Goal: Task Accomplishment & Management: Complete application form

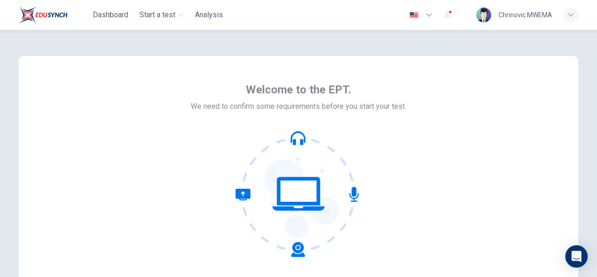
scroll to position [112, 0]
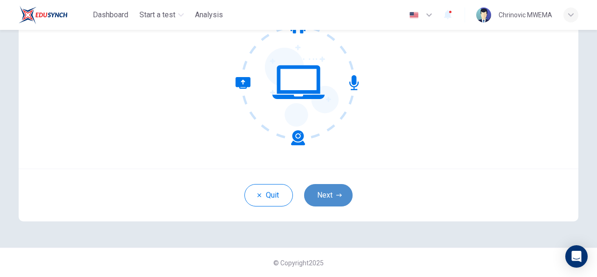
click at [329, 198] on button "Next" at bounding box center [328, 195] width 49 height 22
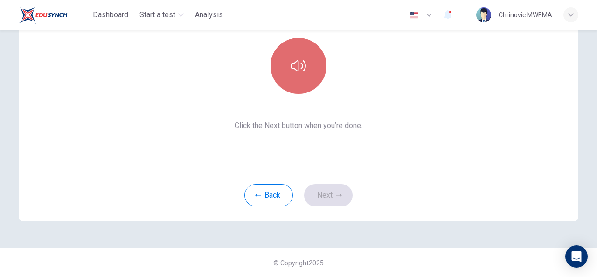
click at [306, 64] on button "button" at bounding box center [299, 66] width 56 height 56
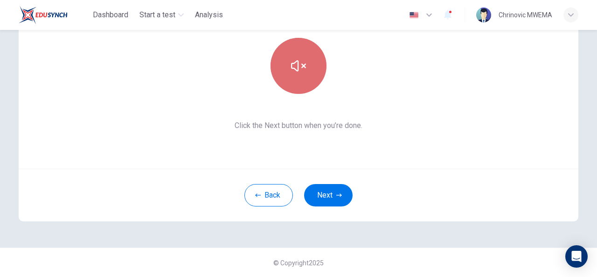
click at [306, 64] on button "button" at bounding box center [299, 66] width 56 height 56
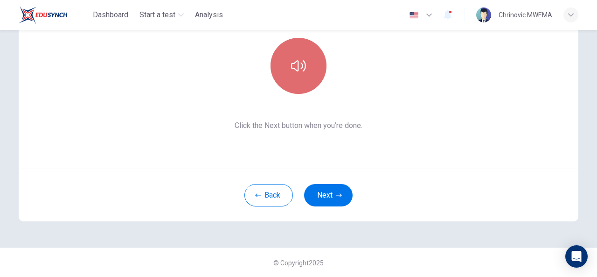
click at [306, 64] on button "button" at bounding box center [299, 66] width 56 height 56
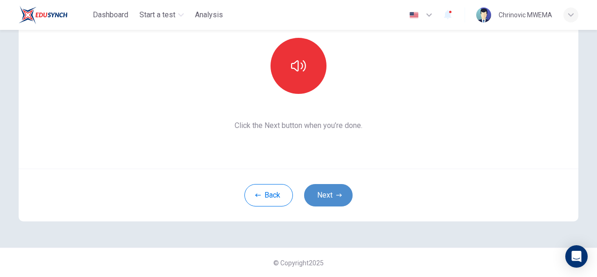
click at [336, 195] on icon "button" at bounding box center [339, 194] width 6 height 3
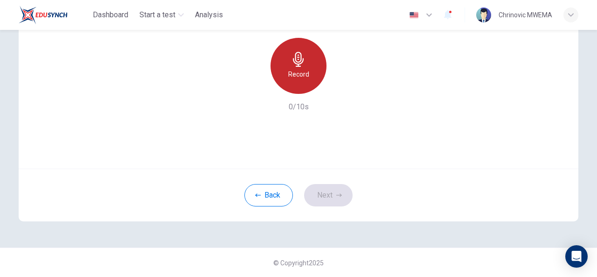
click at [291, 70] on h6 "Record" at bounding box center [298, 74] width 21 height 11
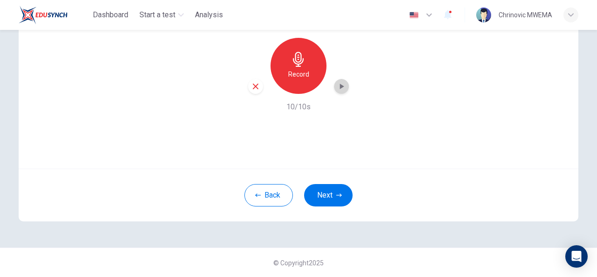
click at [339, 82] on icon "button" at bounding box center [341, 86] width 9 height 9
click at [321, 190] on button "Next" at bounding box center [328, 195] width 49 height 22
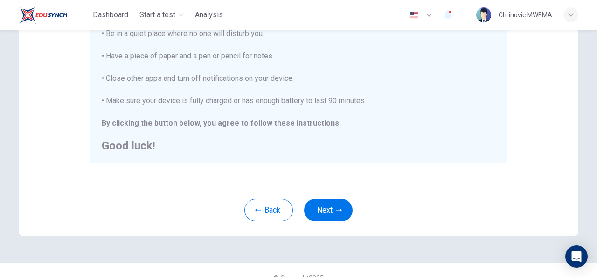
scroll to position [242, 0]
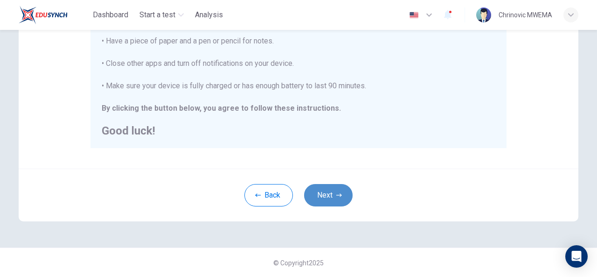
click at [324, 196] on button "Next" at bounding box center [328, 195] width 49 height 22
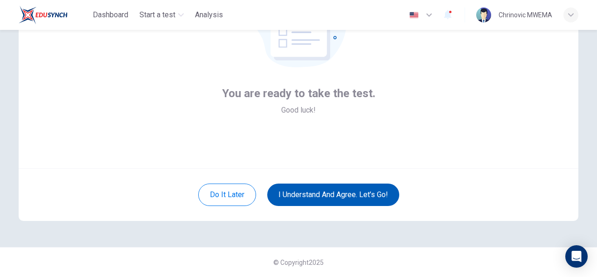
scroll to position [112, 0]
click at [317, 196] on button "I understand and agree. Let’s go!" at bounding box center [333, 195] width 132 height 22
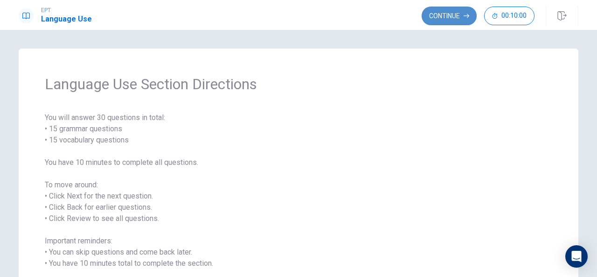
click at [458, 15] on button "Continue" at bounding box center [449, 16] width 55 height 19
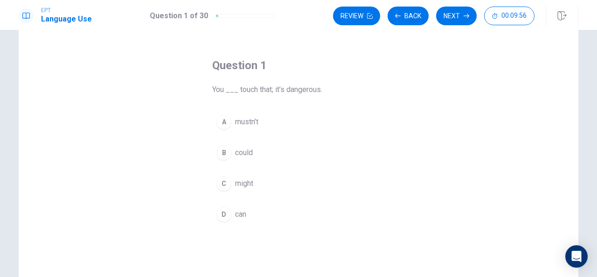
scroll to position [41, 0]
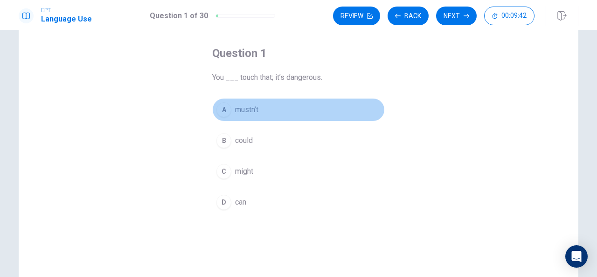
click at [241, 106] on span "mustn’t" at bounding box center [246, 109] width 23 height 11
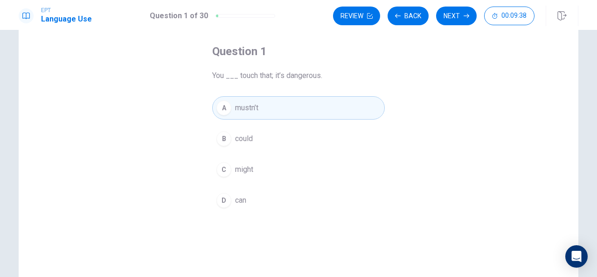
scroll to position [42, 0]
click at [457, 19] on button "Next" at bounding box center [456, 16] width 41 height 19
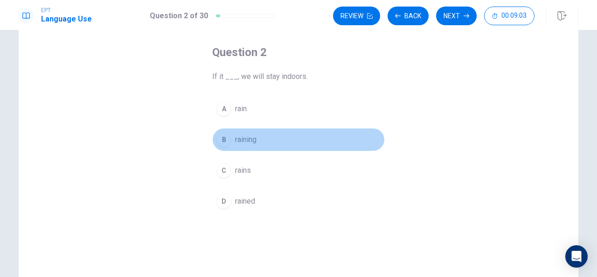
click at [235, 140] on span "raining" at bounding box center [245, 139] width 21 height 11
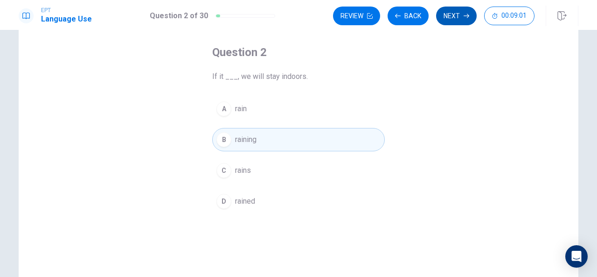
click at [463, 13] on button "Next" at bounding box center [456, 16] width 41 height 19
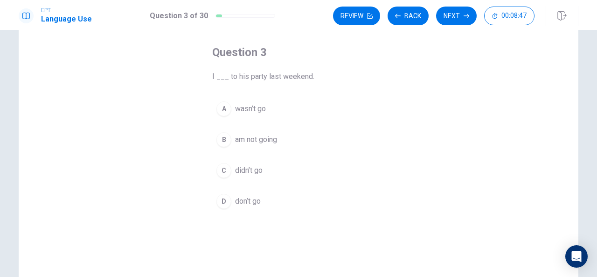
click at [241, 169] on span "didn’t go" at bounding box center [249, 170] width 28 height 11
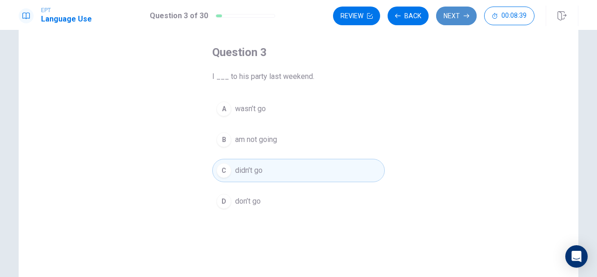
click at [457, 10] on button "Next" at bounding box center [456, 16] width 41 height 19
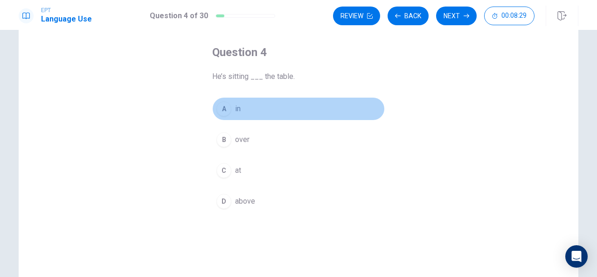
click at [236, 106] on span "in" at bounding box center [238, 108] width 6 height 11
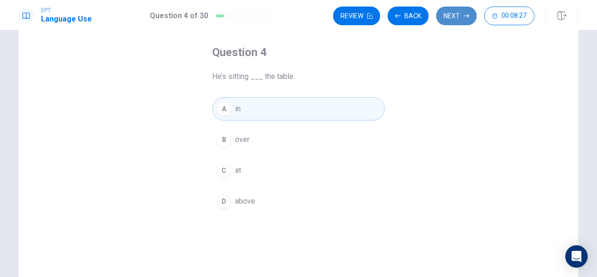
click at [459, 15] on button "Next" at bounding box center [456, 16] width 41 height 19
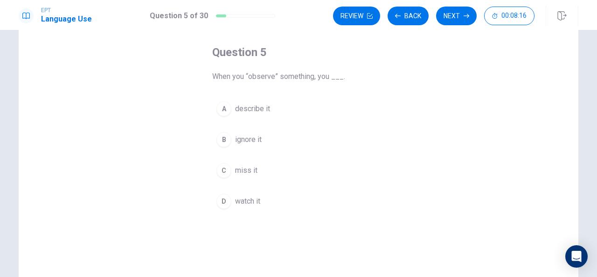
click at [241, 108] on span "describe it" at bounding box center [252, 108] width 35 height 11
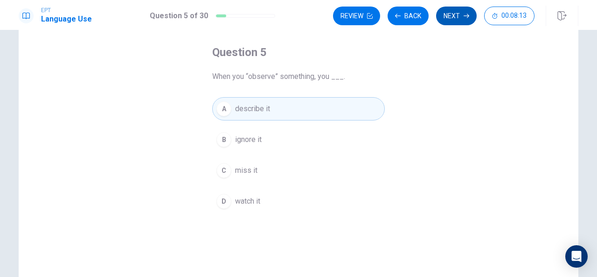
click at [449, 17] on button "Next" at bounding box center [456, 16] width 41 height 19
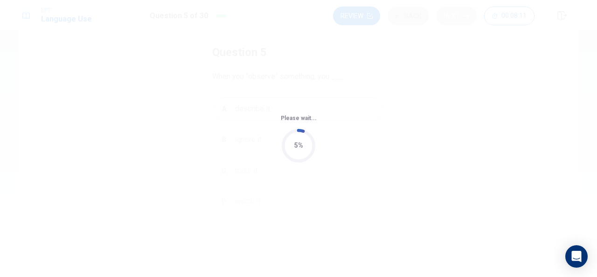
scroll to position [0, 0]
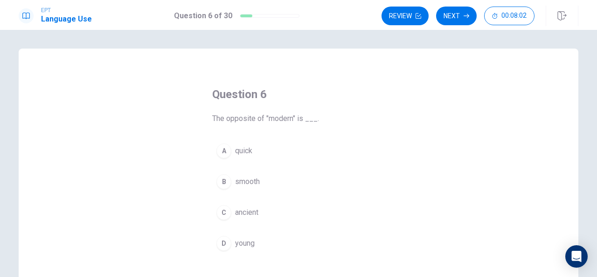
click at [236, 210] on span "ancient" at bounding box center [246, 212] width 23 height 11
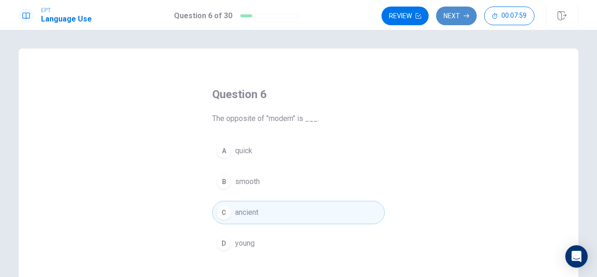
click at [461, 11] on button "Next" at bounding box center [456, 16] width 41 height 19
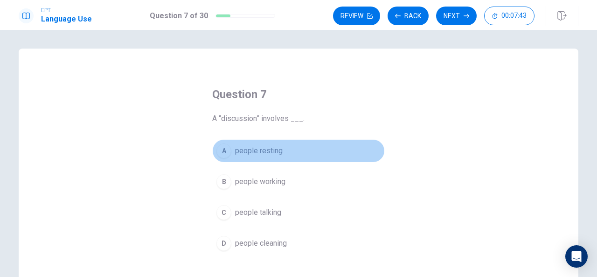
click at [247, 149] on span "people resting" at bounding box center [259, 150] width 48 height 11
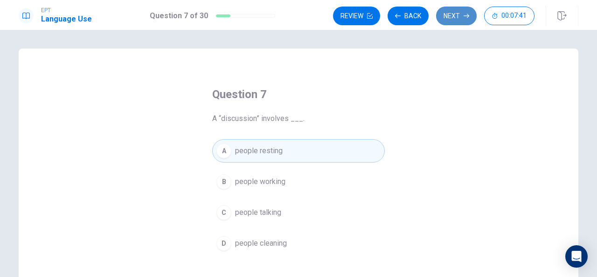
click at [455, 15] on button "Next" at bounding box center [456, 16] width 41 height 19
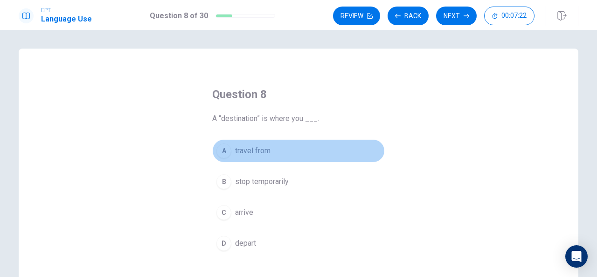
click at [236, 152] on span "travel from" at bounding box center [252, 150] width 35 height 11
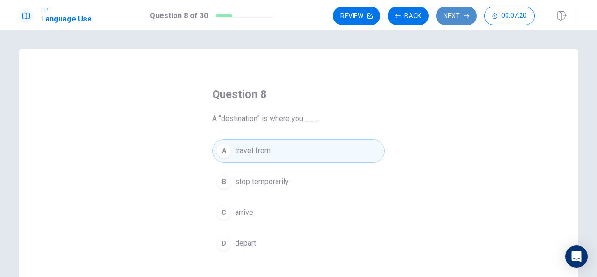
click at [450, 14] on button "Next" at bounding box center [456, 16] width 41 height 19
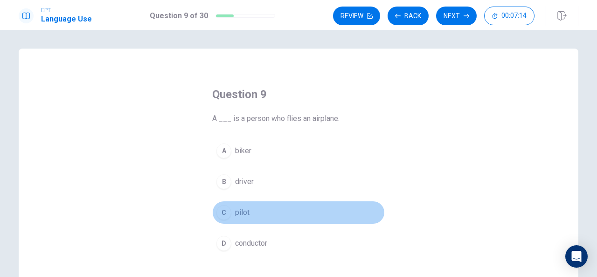
click at [243, 210] on span "pilot" at bounding box center [242, 212] width 14 height 11
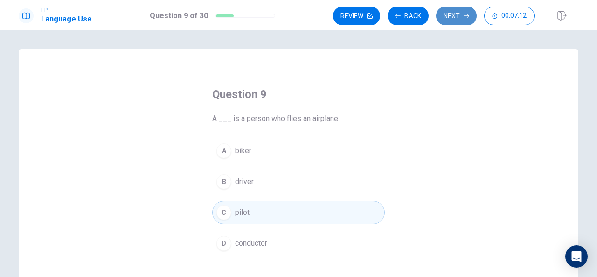
click at [456, 14] on button "Next" at bounding box center [456, 16] width 41 height 19
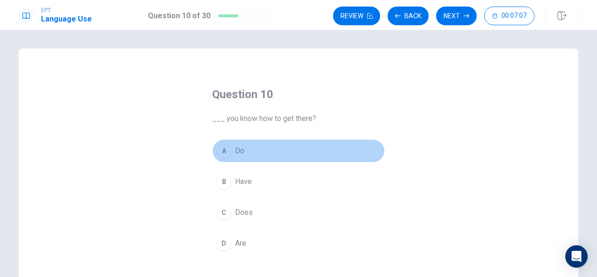
click at [235, 149] on span "Do" at bounding box center [239, 150] width 9 height 11
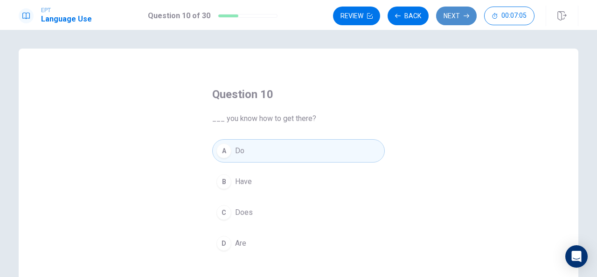
click at [455, 18] on button "Next" at bounding box center [456, 16] width 41 height 19
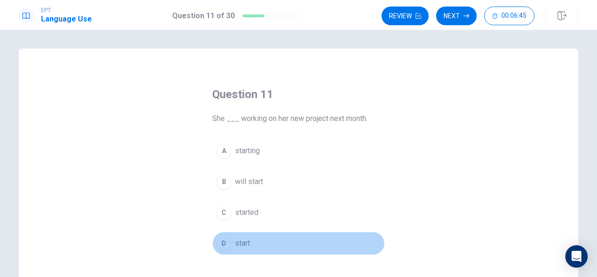
click at [238, 241] on span "start" at bounding box center [242, 243] width 15 height 11
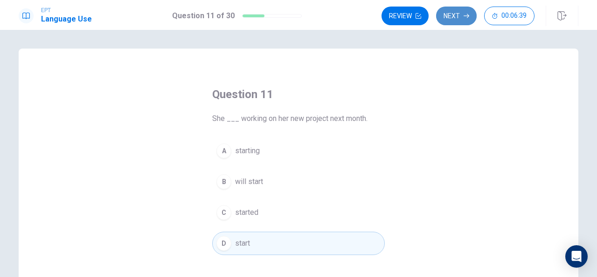
click at [459, 11] on button "Next" at bounding box center [456, 16] width 41 height 19
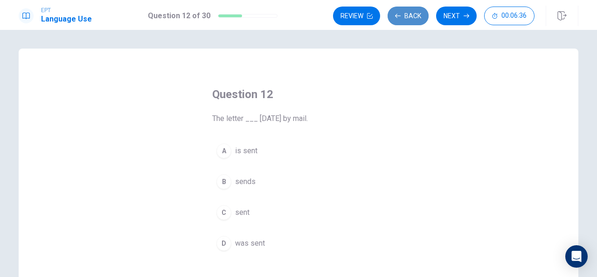
click at [399, 15] on icon "button" at bounding box center [398, 16] width 6 height 6
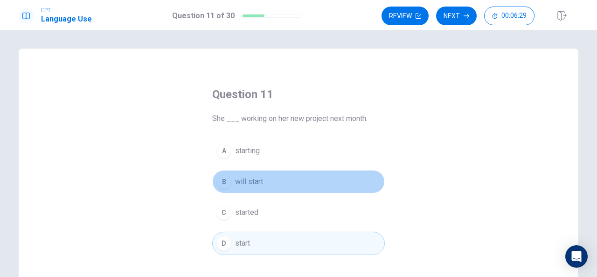
click at [242, 179] on span "will start" at bounding box center [249, 181] width 28 height 11
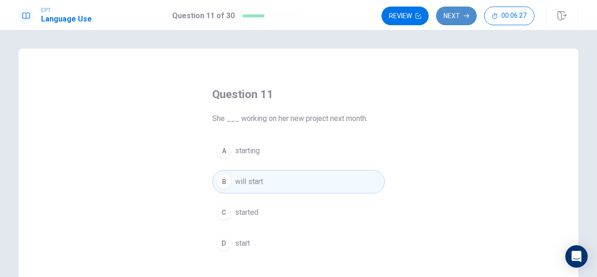
click at [454, 16] on button "Next" at bounding box center [456, 16] width 41 height 19
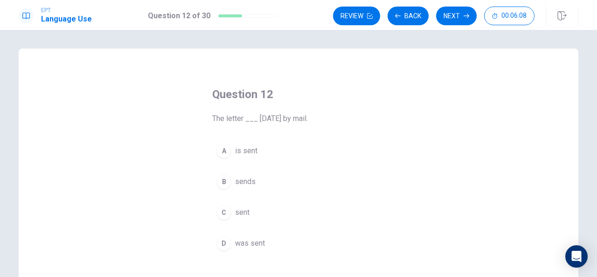
click at [237, 212] on span "sent" at bounding box center [242, 212] width 14 height 11
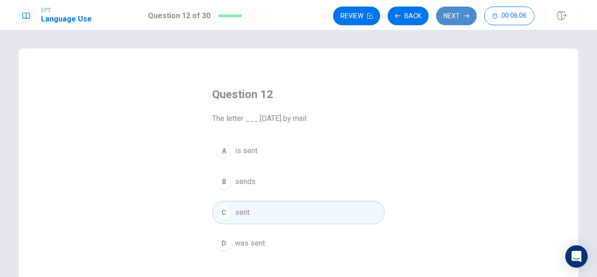
click at [463, 20] on button "Next" at bounding box center [456, 16] width 41 height 19
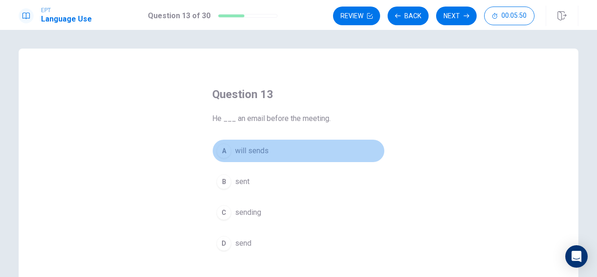
click at [242, 149] on span "will sends" at bounding box center [252, 150] width 34 height 11
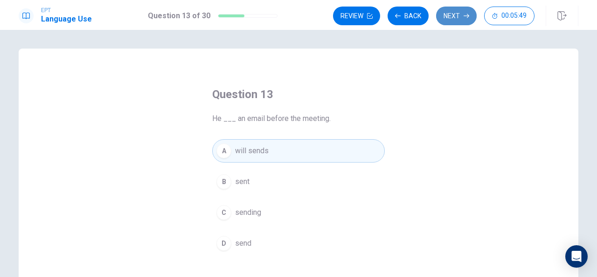
click at [454, 17] on button "Next" at bounding box center [456, 16] width 41 height 19
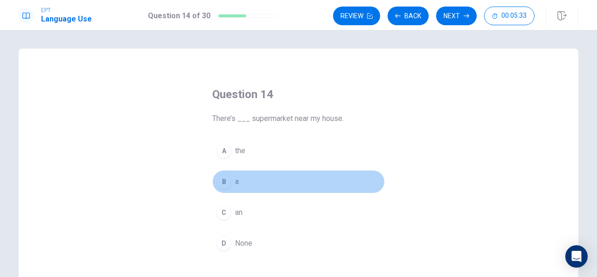
click at [236, 181] on span "a" at bounding box center [237, 181] width 4 height 11
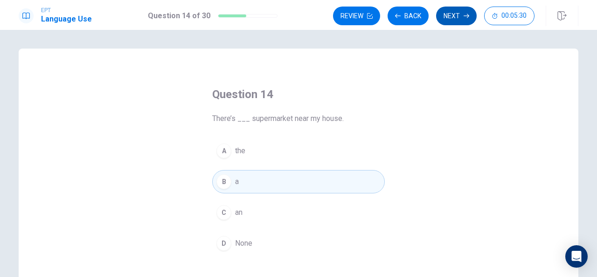
click at [453, 15] on button "Next" at bounding box center [456, 16] width 41 height 19
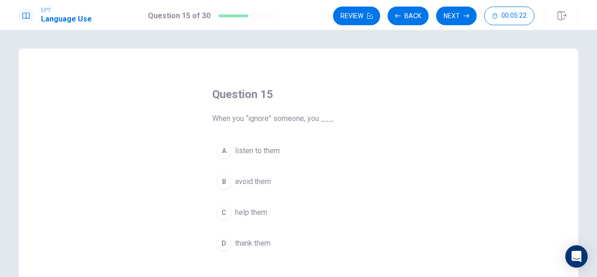
click at [235, 180] on span "avoid them" at bounding box center [253, 181] width 36 height 11
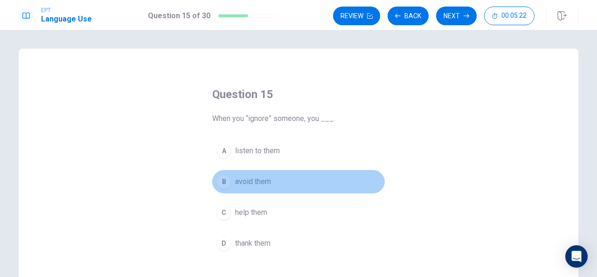
drag, startPoint x: 235, startPoint y: 180, endPoint x: 448, endPoint y: 53, distance: 247.8
click at [448, 53] on div "Question 15 When you “ignore” someone, you ___. A listen to them B avoid them C…" at bounding box center [299, 211] width 560 height 324
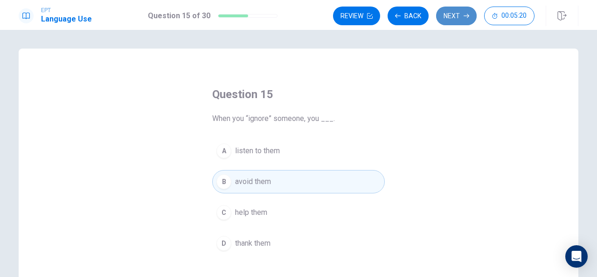
click at [462, 21] on button "Next" at bounding box center [456, 16] width 41 height 19
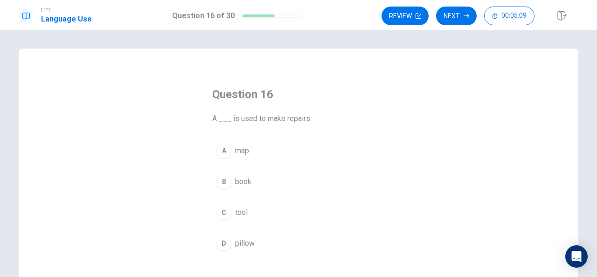
click at [239, 212] on span "tool" at bounding box center [241, 212] width 13 height 11
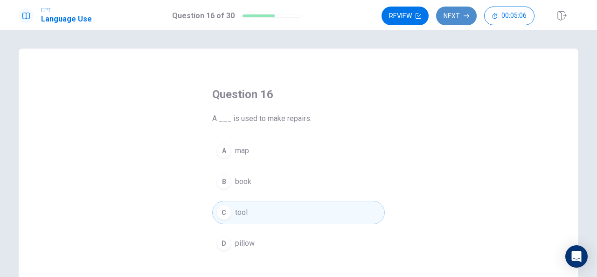
click at [461, 19] on button "Next" at bounding box center [456, 16] width 41 height 19
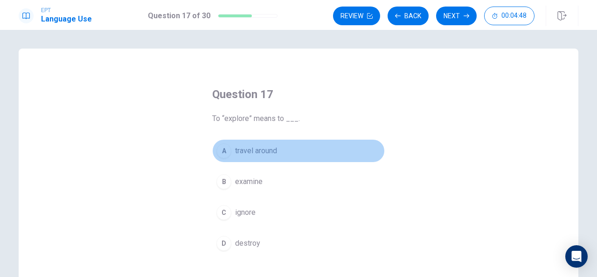
click at [244, 153] on span "travel around" at bounding box center [256, 150] width 42 height 11
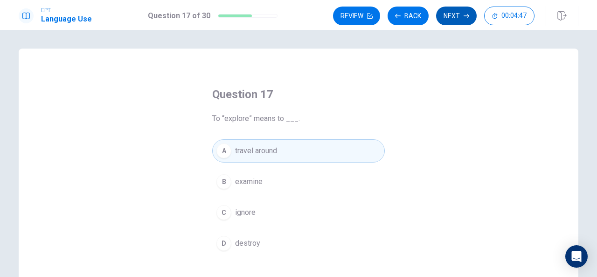
click at [450, 19] on button "Next" at bounding box center [456, 16] width 41 height 19
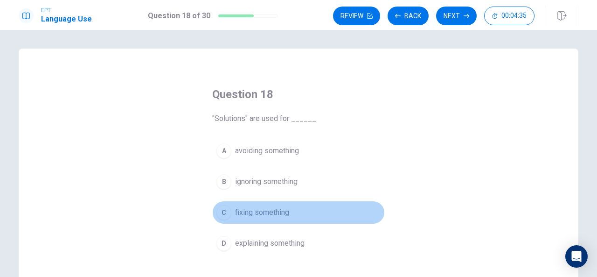
click at [242, 209] on span "fixing something" at bounding box center [262, 212] width 54 height 11
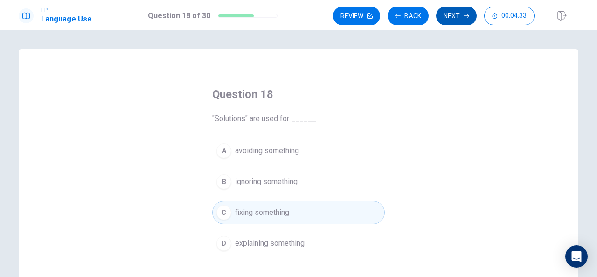
click at [449, 16] on button "Next" at bounding box center [456, 16] width 41 height 19
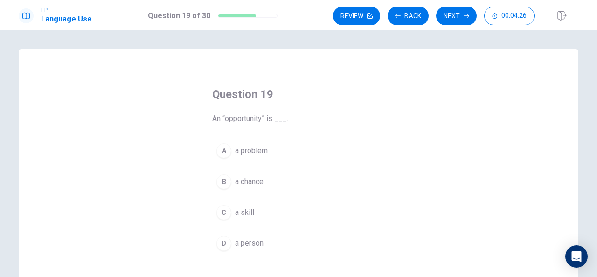
click at [242, 179] on span "a chance" at bounding box center [249, 181] width 28 height 11
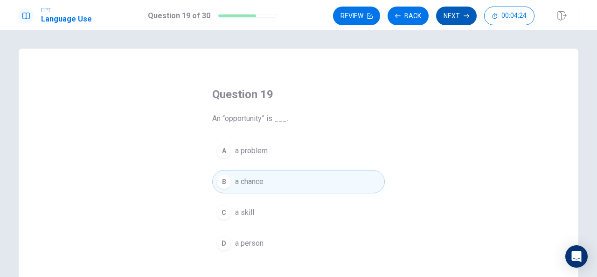
click at [452, 23] on button "Next" at bounding box center [456, 16] width 41 height 19
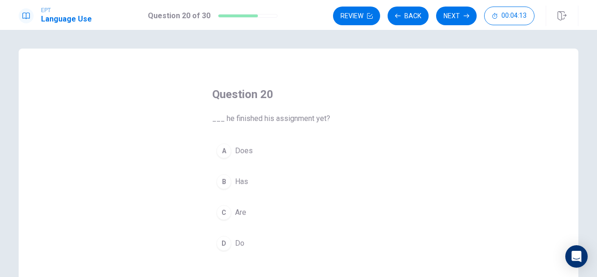
click at [240, 150] on span "Does" at bounding box center [244, 150] width 18 height 11
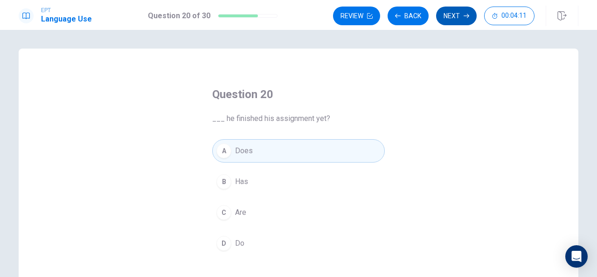
click at [451, 19] on button "Next" at bounding box center [456, 16] width 41 height 19
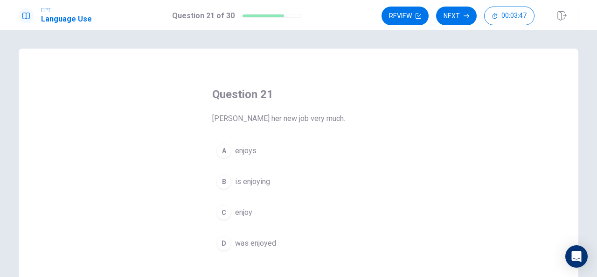
click at [227, 180] on div "B" at bounding box center [224, 181] width 15 height 15
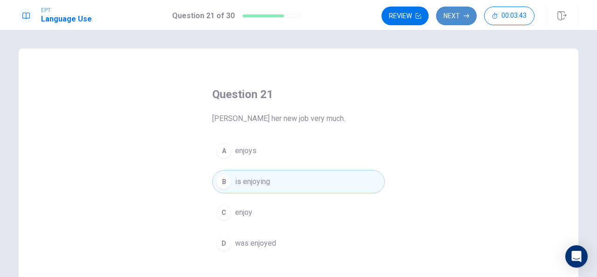
click at [452, 17] on button "Next" at bounding box center [456, 16] width 41 height 19
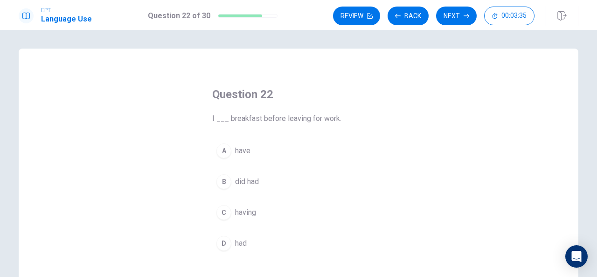
click at [238, 238] on span "had" at bounding box center [241, 243] width 12 height 11
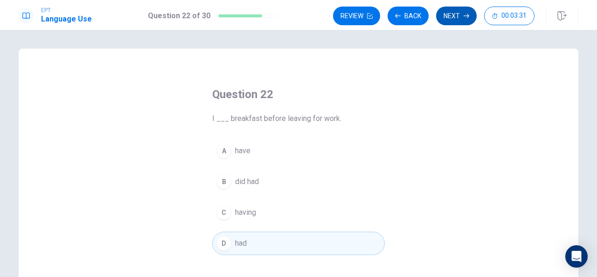
click at [460, 16] on button "Next" at bounding box center [456, 16] width 41 height 19
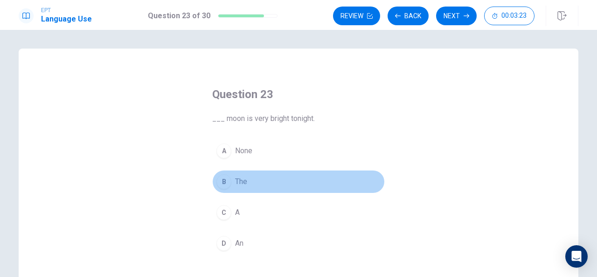
click at [240, 181] on span "The" at bounding box center [241, 181] width 12 height 11
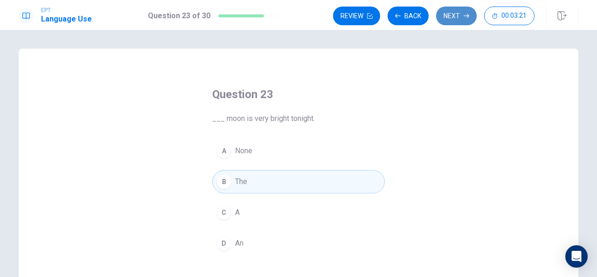
click at [448, 16] on button "Next" at bounding box center [456, 16] width 41 height 19
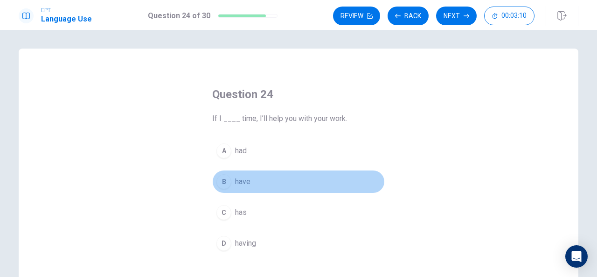
click at [236, 179] on span "have" at bounding box center [242, 181] width 15 height 11
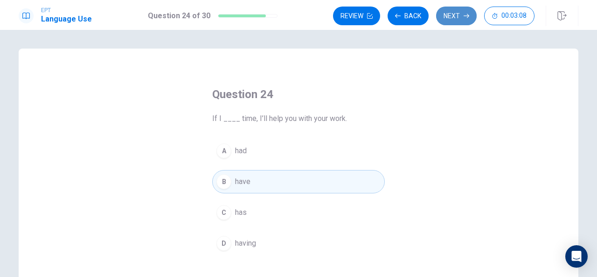
click at [453, 17] on button "Next" at bounding box center [456, 16] width 41 height 19
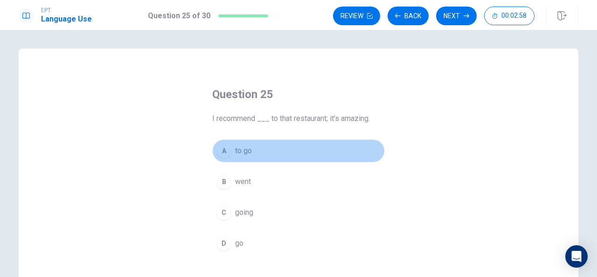
click at [243, 149] on span "to go" at bounding box center [243, 150] width 17 height 11
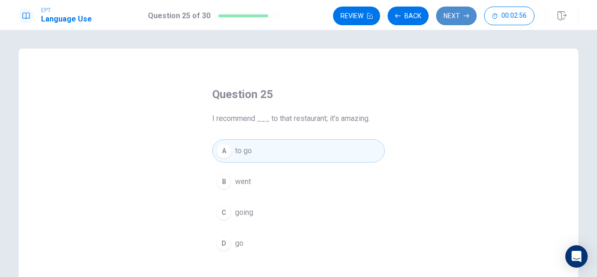
click at [458, 18] on button "Next" at bounding box center [456, 16] width 41 height 19
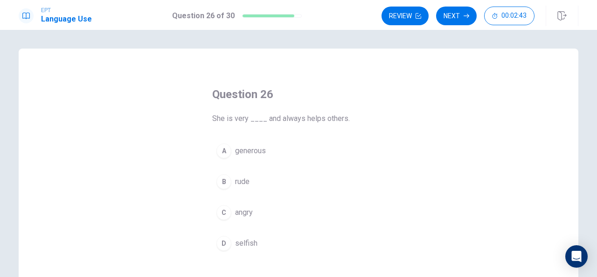
click at [239, 149] on span "generous" at bounding box center [250, 150] width 31 height 11
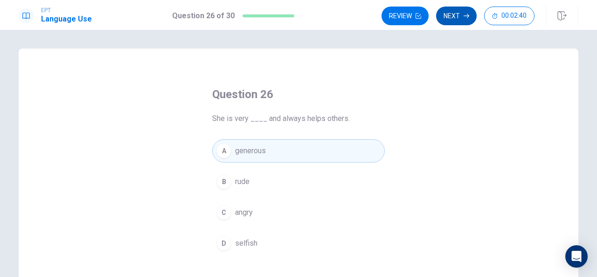
click at [456, 13] on button "Next" at bounding box center [456, 16] width 41 height 19
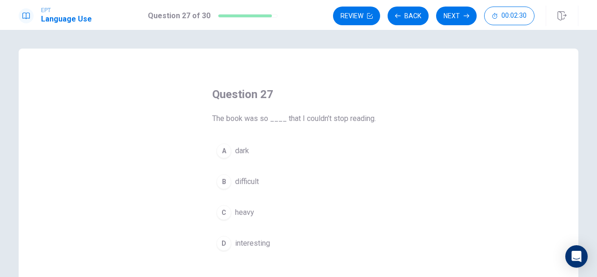
click at [235, 244] on span "interesting" at bounding box center [252, 243] width 35 height 11
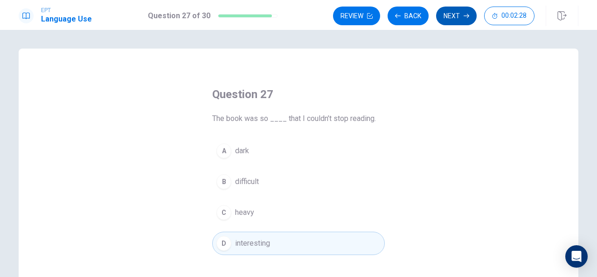
click at [458, 14] on button "Next" at bounding box center [456, 16] width 41 height 19
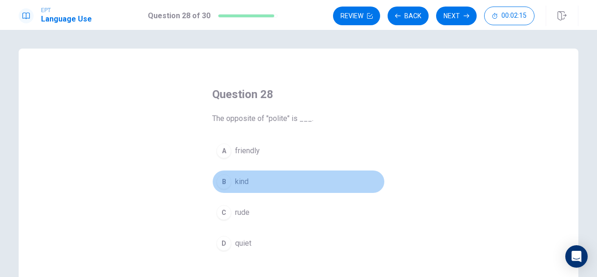
click at [241, 181] on span "kind" at bounding box center [242, 181] width 14 height 11
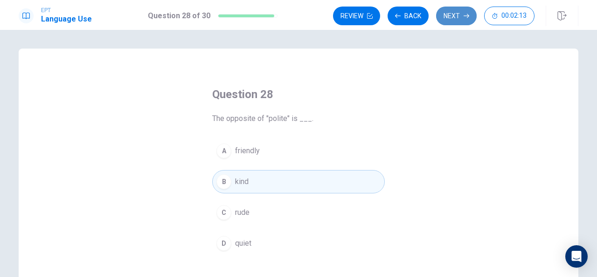
click at [456, 11] on button "Next" at bounding box center [456, 16] width 41 height 19
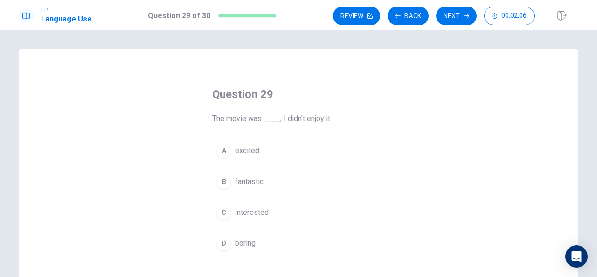
click at [240, 245] on span "boring" at bounding box center [245, 243] width 21 height 11
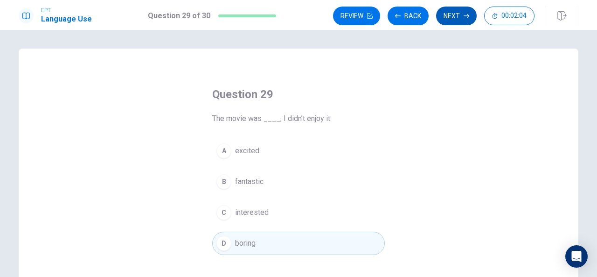
click at [465, 15] on icon "button" at bounding box center [467, 16] width 6 height 6
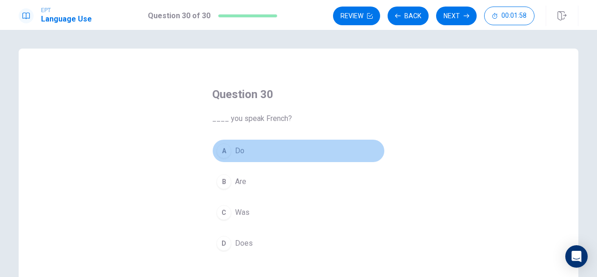
click at [238, 149] on span "Do" at bounding box center [239, 150] width 9 height 11
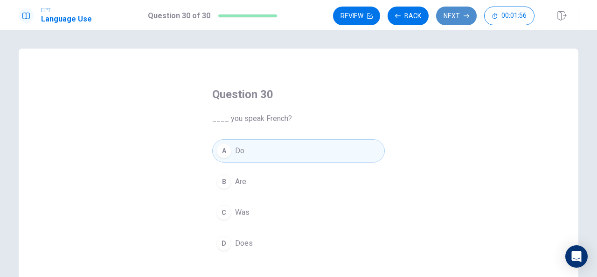
click at [456, 16] on button "Next" at bounding box center [456, 16] width 41 height 19
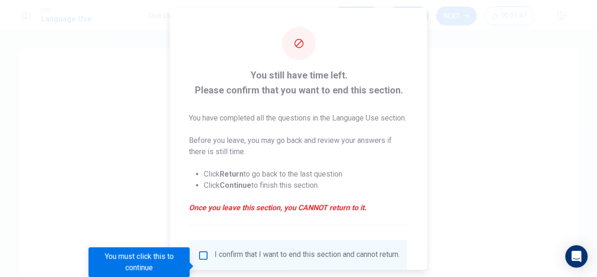
drag, startPoint x: 594, startPoint y: 38, endPoint x: 597, endPoint y: 92, distance: 54.2
click at [597, 92] on div at bounding box center [298, 138] width 597 height 277
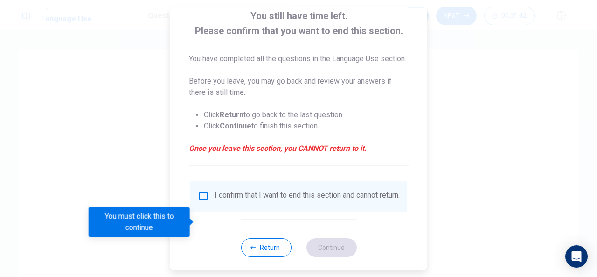
scroll to position [62, 0]
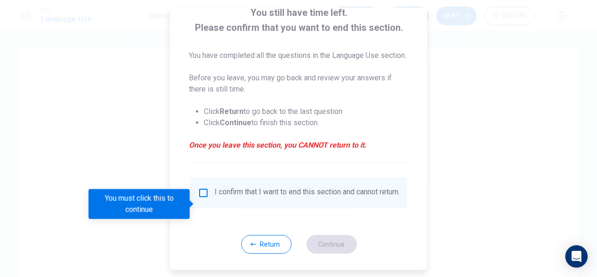
click at [204, 198] on input "You must click this to continue" at bounding box center [203, 192] width 11 height 11
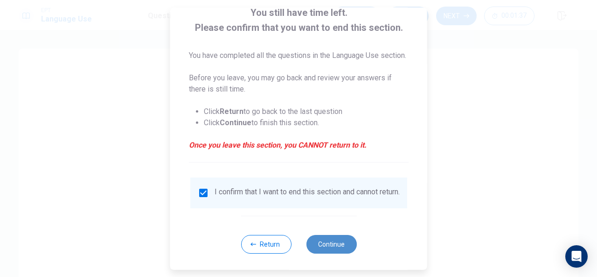
click at [335, 253] on button "Continue" at bounding box center [331, 244] width 50 height 19
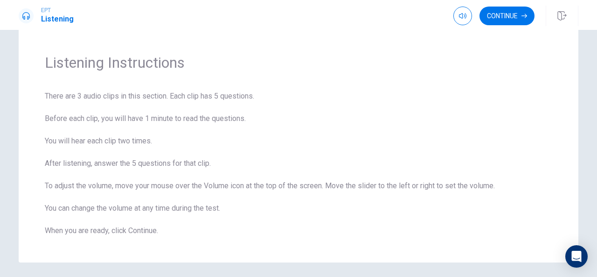
scroll to position [55, 0]
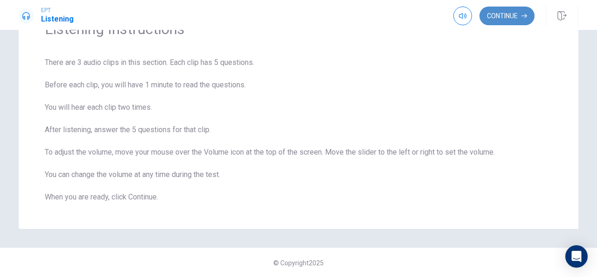
click at [507, 18] on button "Continue" at bounding box center [507, 16] width 55 height 19
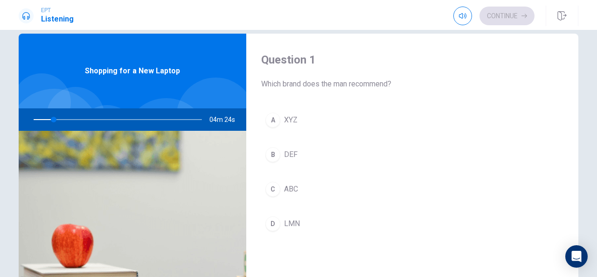
scroll to position [16, 0]
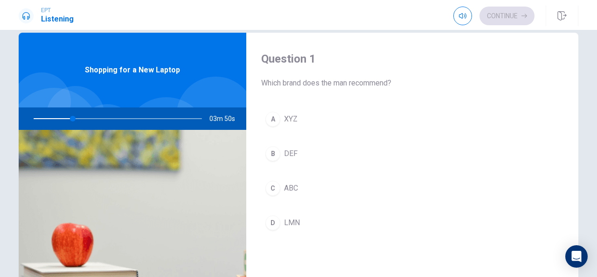
drag, startPoint x: 68, startPoint y: 117, endPoint x: 76, endPoint y: 119, distance: 8.1
click at [76, 119] on div at bounding box center [115, 118] width 187 height 22
click at [77, 118] on div at bounding box center [115, 118] width 187 height 22
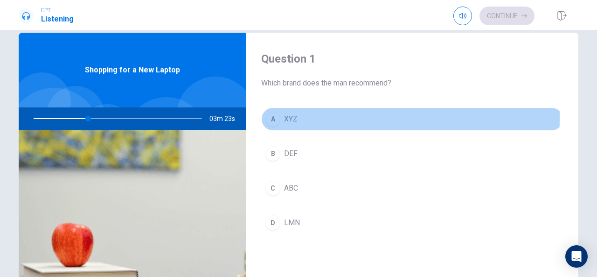
drag, startPoint x: 270, startPoint y: 118, endPoint x: 521, endPoint y: 142, distance: 252.2
click at [521, 142] on div "A XYZ B DEF C ABC D LMN" at bounding box center [412, 180] width 302 height 146
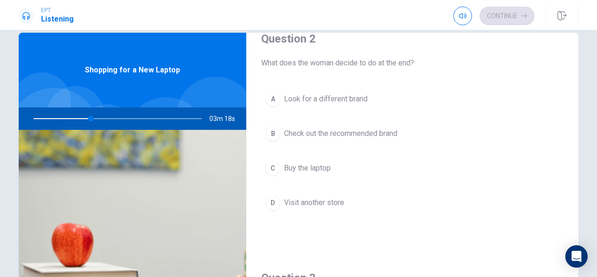
scroll to position [267, 0]
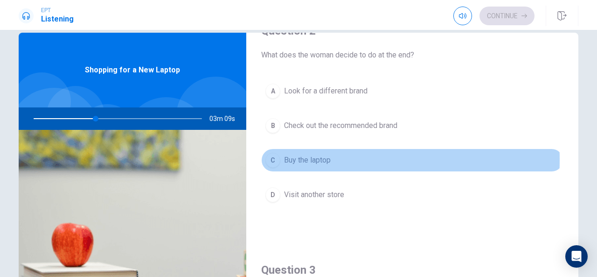
click at [273, 157] on div "C" at bounding box center [273, 160] width 15 height 15
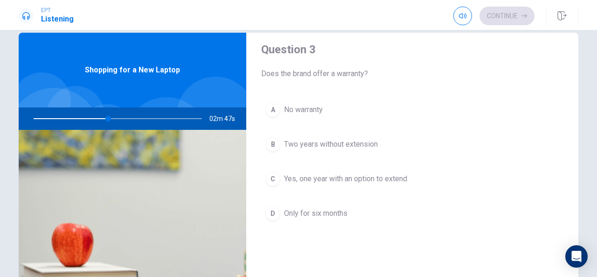
scroll to position [480, 0]
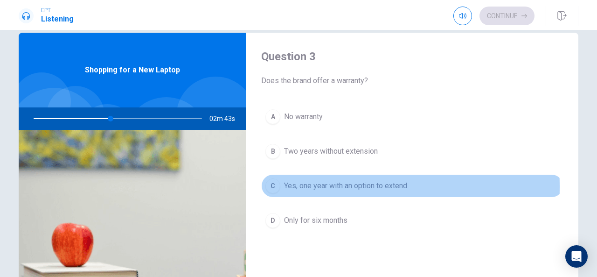
click at [273, 183] on div "C" at bounding box center [273, 185] width 15 height 15
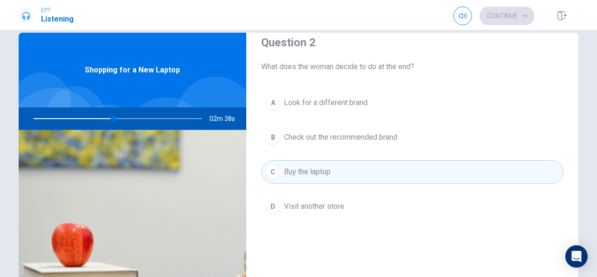
scroll to position [258, 0]
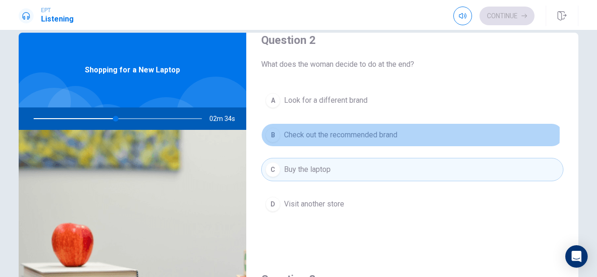
click at [273, 132] on div "B" at bounding box center [273, 134] width 15 height 15
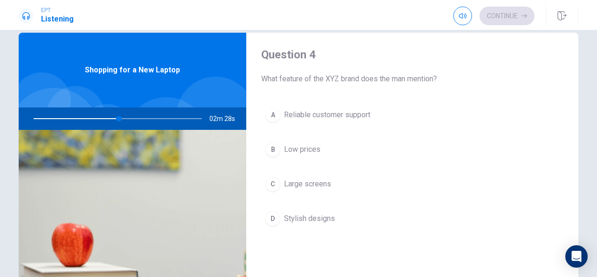
scroll to position [728, 0]
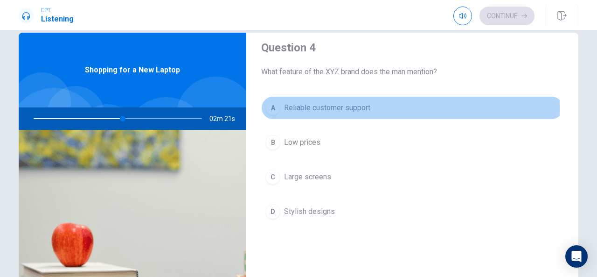
click at [273, 104] on div "A" at bounding box center [273, 107] width 15 height 15
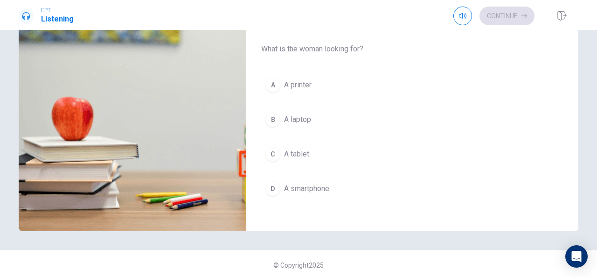
scroll to position [142, 0]
click at [273, 115] on div "B" at bounding box center [273, 119] width 15 height 15
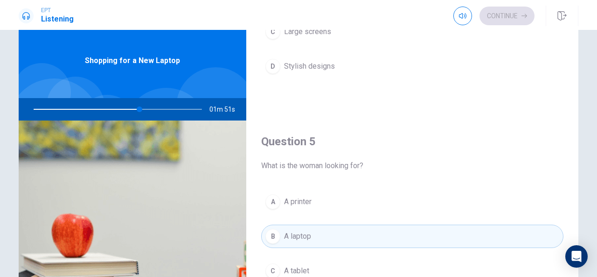
scroll to position [0, 0]
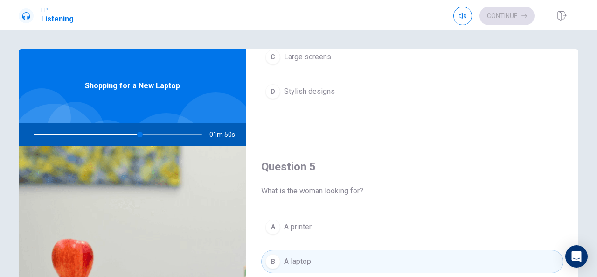
click at [492, 13] on div "Continue" at bounding box center [494, 16] width 81 height 19
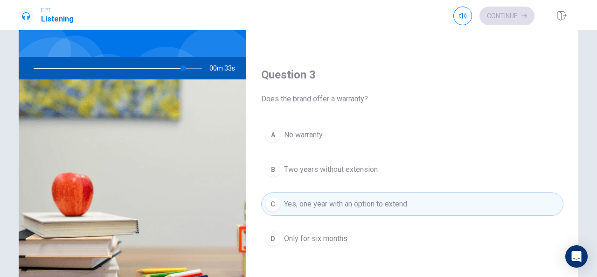
scroll to position [407, 0]
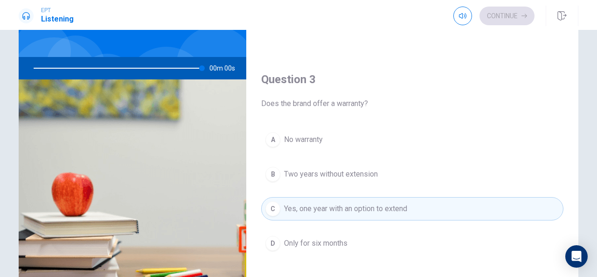
type input "0"
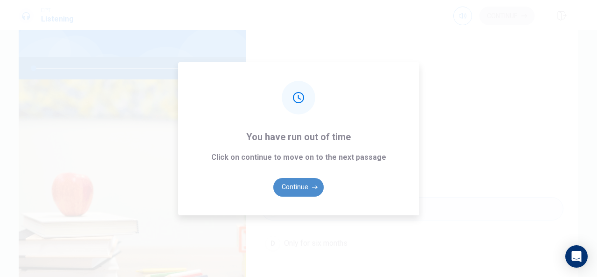
click at [295, 188] on button "Continue" at bounding box center [298, 187] width 50 height 19
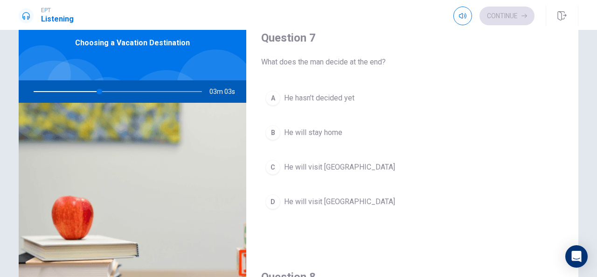
scroll to position [246, 0]
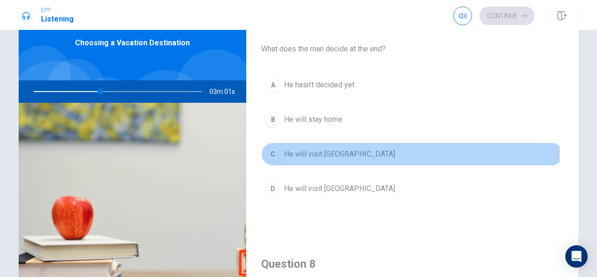
click at [272, 152] on div "C" at bounding box center [273, 154] width 15 height 15
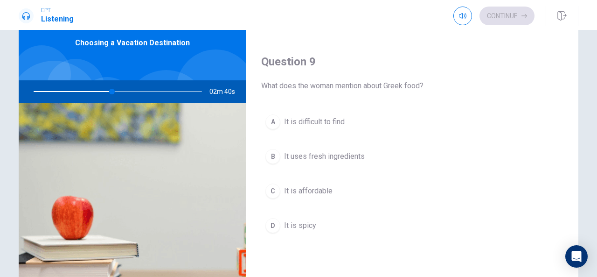
scroll to position [689, 0]
click at [292, 149] on span "It uses fresh ingredients" at bounding box center [324, 153] width 81 height 11
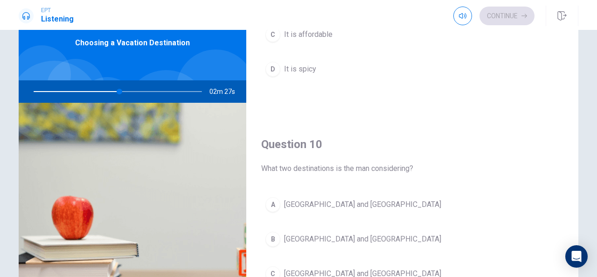
scroll to position [864, 0]
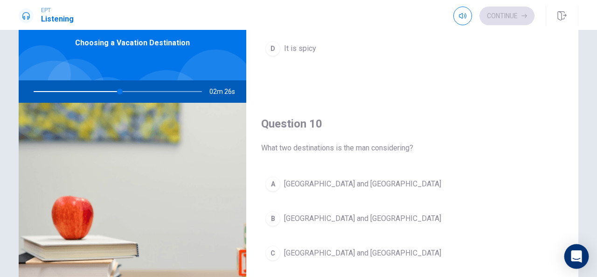
click at [570, 261] on div "Open Intercom Messenger" at bounding box center [577, 256] width 25 height 25
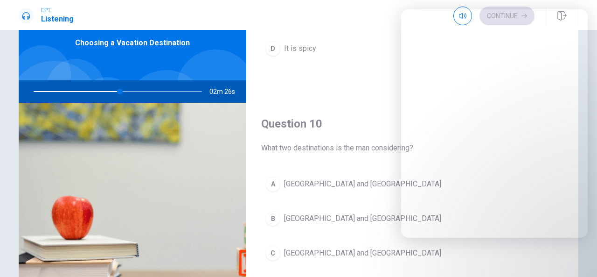
click at [276, 247] on div "C" at bounding box center [273, 252] width 15 height 15
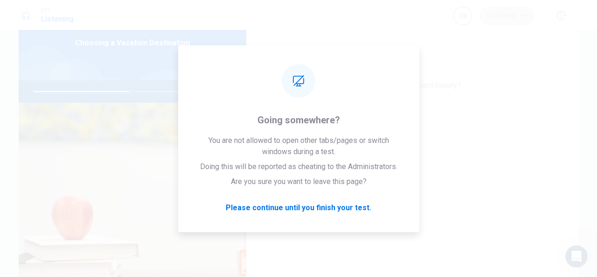
scroll to position [0, 0]
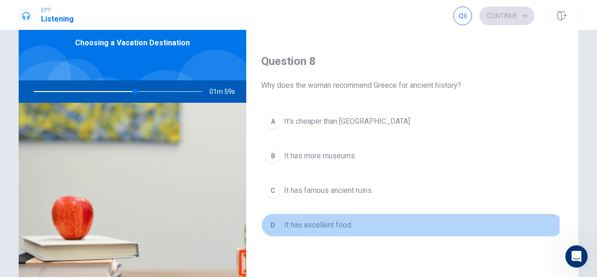
click at [287, 219] on span "It has excellent food" at bounding box center [317, 224] width 67 height 11
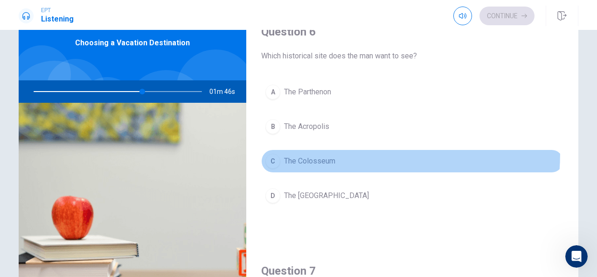
click at [284, 151] on button "C The Colosseum" at bounding box center [412, 160] width 302 height 23
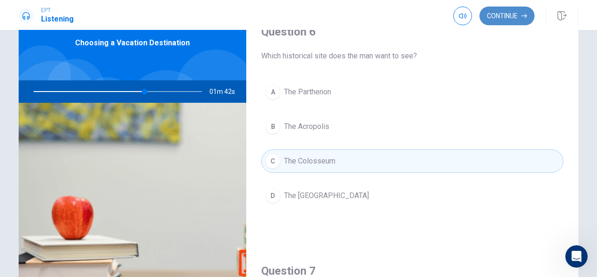
click at [520, 17] on button "Continue" at bounding box center [507, 16] width 55 height 19
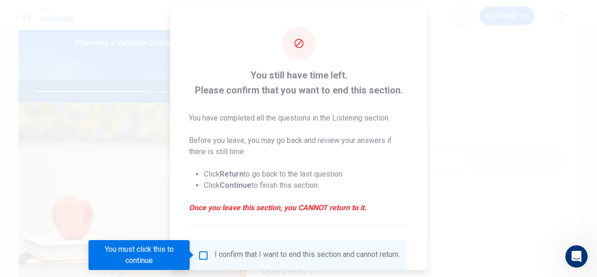
click at [201, 255] on input "You must click this to continue" at bounding box center [203, 254] width 11 height 11
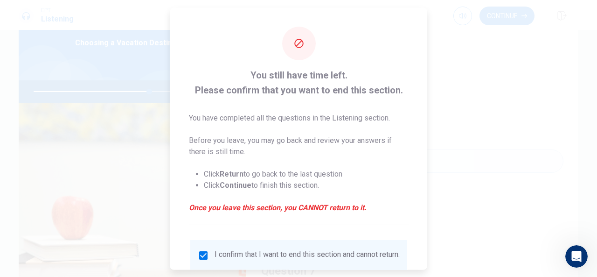
drag, startPoint x: 428, startPoint y: 90, endPoint x: 424, endPoint y: 165, distance: 74.8
click at [418, 168] on div "You still have time left. Please confirm that you want to end this section. You…" at bounding box center [298, 138] width 597 height 277
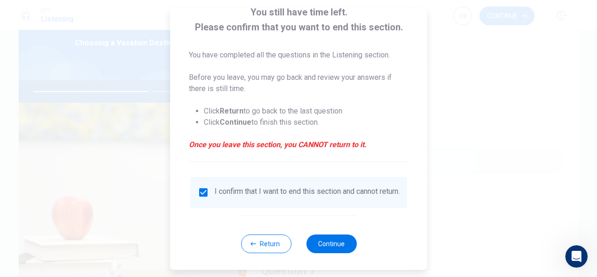
scroll to position [71, 0]
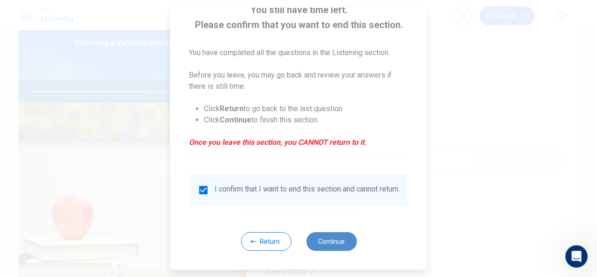
click at [332, 236] on button "Continue" at bounding box center [331, 241] width 50 height 19
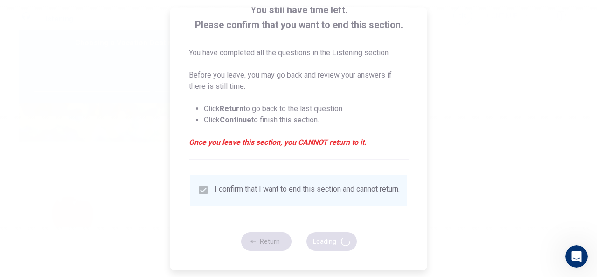
type input "71"
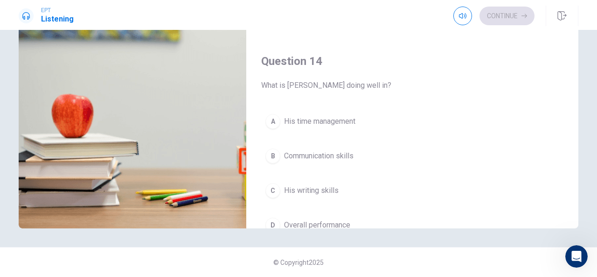
scroll to position [584, 0]
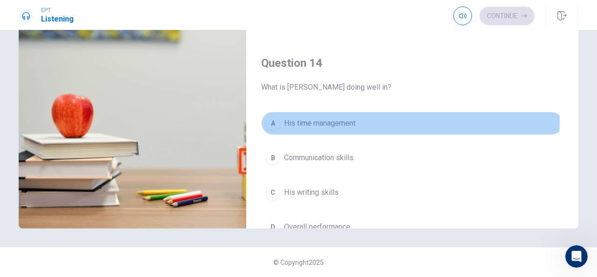
click at [273, 116] on div "A" at bounding box center [273, 123] width 15 height 15
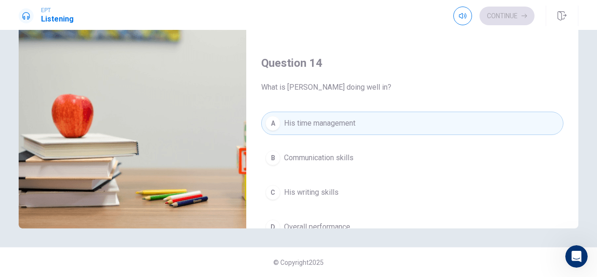
type input "35"
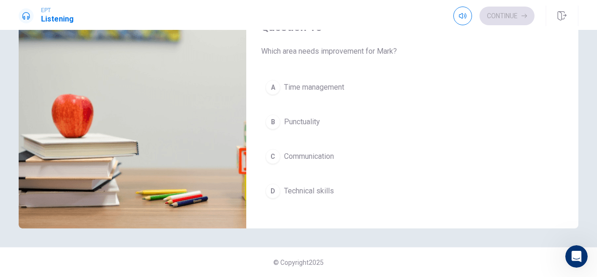
scroll to position [378, 0]
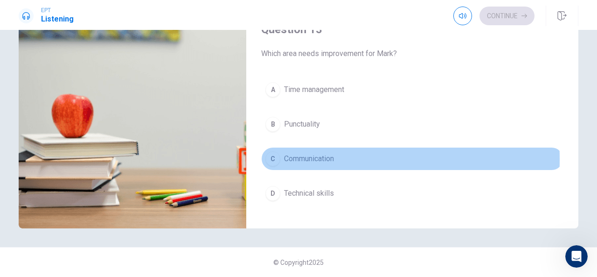
click at [284, 156] on span "Communication" at bounding box center [309, 158] width 50 height 11
type input "39"
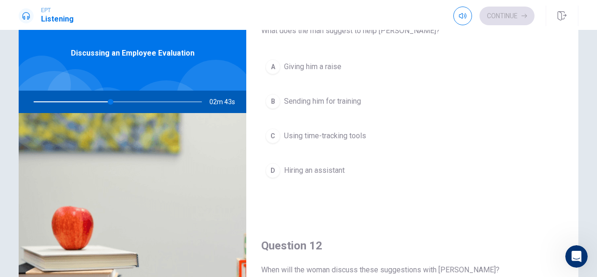
scroll to position [37, 0]
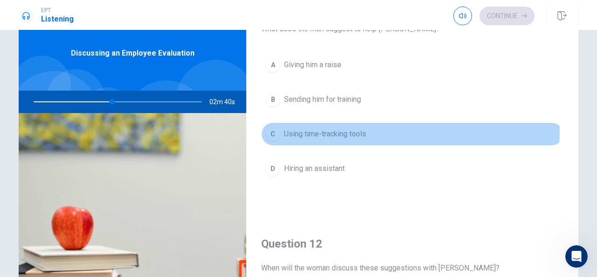
click at [275, 129] on div "C" at bounding box center [273, 133] width 15 height 15
type input "47"
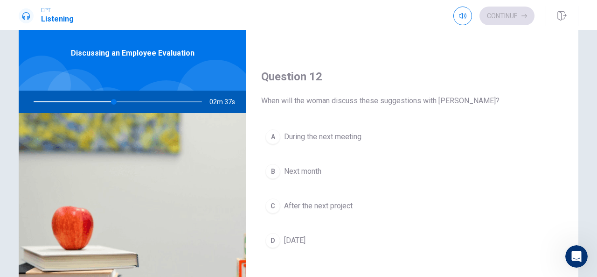
scroll to position [205, 0]
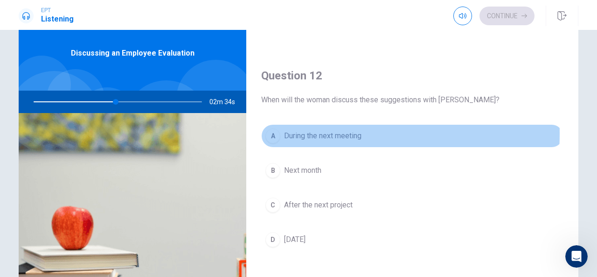
click at [285, 132] on span "During the next meeting" at bounding box center [322, 135] width 77 height 11
type input "49"
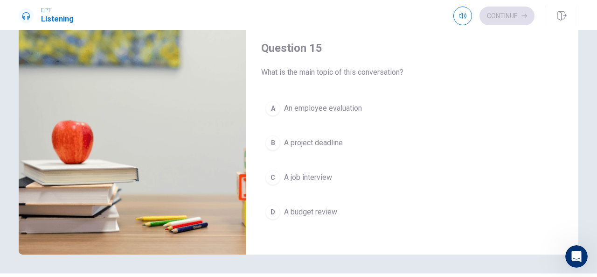
scroll to position [126, 0]
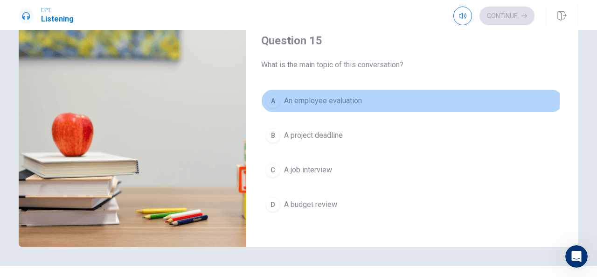
click at [279, 94] on button "A An employee evaluation" at bounding box center [412, 100] width 302 height 23
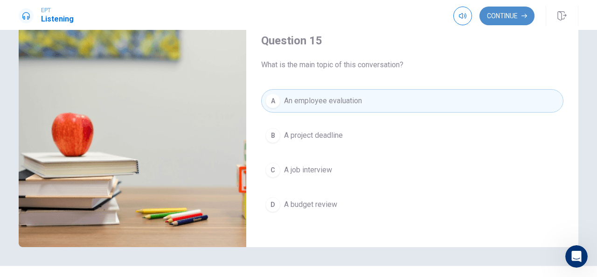
click at [512, 11] on button "Continue" at bounding box center [507, 16] width 55 height 19
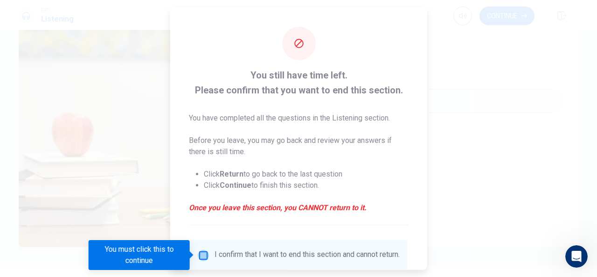
click at [199, 254] on input "You must click this to continue" at bounding box center [203, 254] width 11 height 11
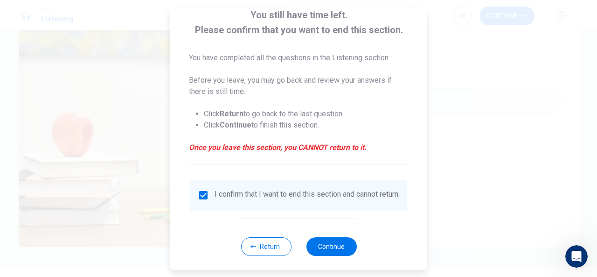
scroll to position [59, 0]
click at [330, 250] on button "Continue" at bounding box center [331, 247] width 50 height 19
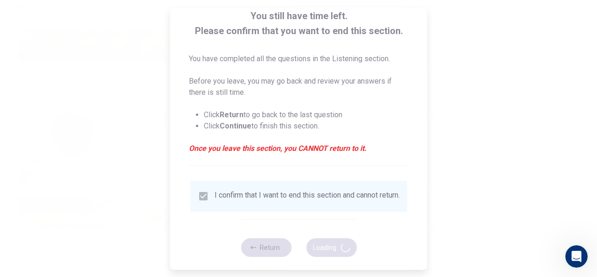
type input "58"
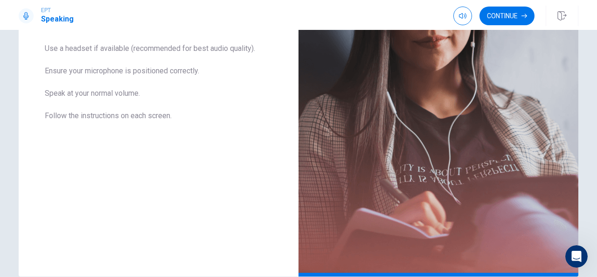
scroll to position [227, 0]
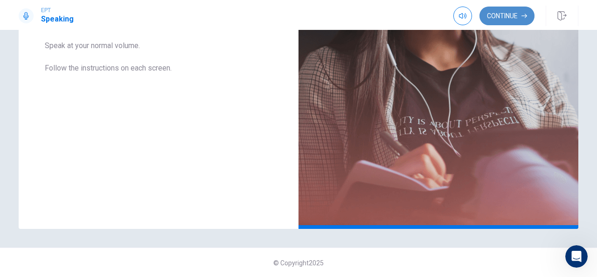
click at [503, 13] on button "Continue" at bounding box center [507, 16] width 55 height 19
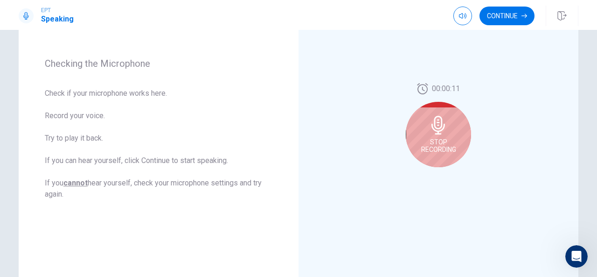
scroll to position [129, 0]
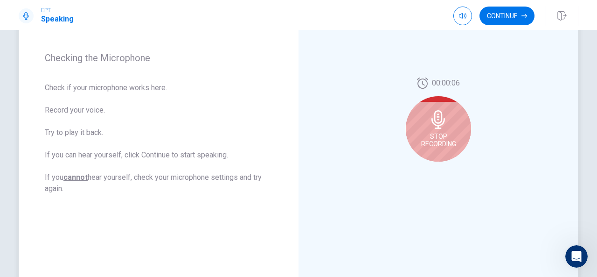
click at [426, 128] on div "Stop Recording" at bounding box center [438, 128] width 65 height 65
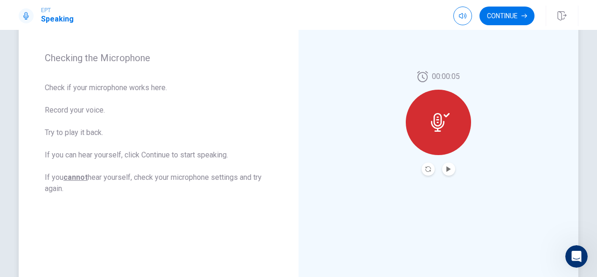
click at [436, 125] on icon at bounding box center [438, 122] width 14 height 19
click at [447, 169] on icon "Play Audio" at bounding box center [449, 169] width 4 height 6
click at [447, 169] on icon "Pause Audio" at bounding box center [449, 169] width 5 height 6
click at [517, 16] on button "Continue" at bounding box center [507, 16] width 55 height 19
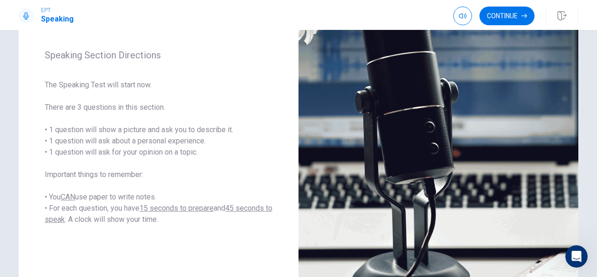
scroll to position [105, 0]
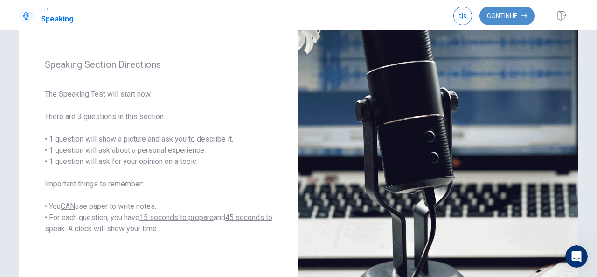
click at [512, 14] on button "Continue" at bounding box center [507, 16] width 55 height 19
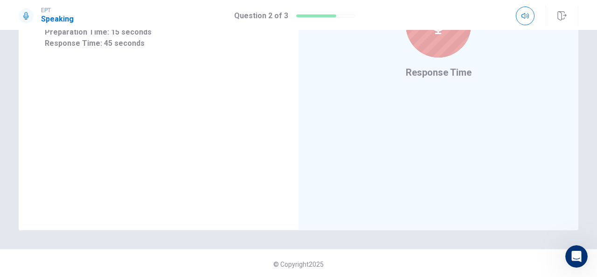
scroll to position [227, 0]
drag, startPoint x: 591, startPoint y: 183, endPoint x: 594, endPoint y: 160, distance: 23.2
click at [595, 161] on div "Fais-tu des voyages en voiture ? Où voyages-tu ? Preparation Time: 15 seconds R…" at bounding box center [298, 153] width 597 height 247
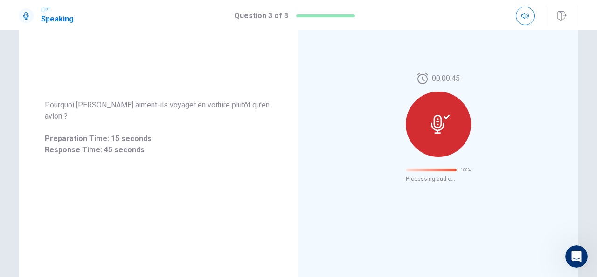
scroll to position [0, 0]
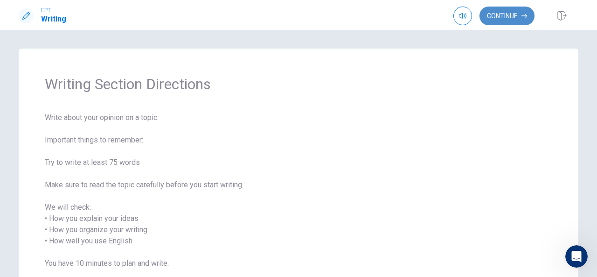
click at [497, 13] on button "Continue" at bounding box center [507, 16] width 55 height 19
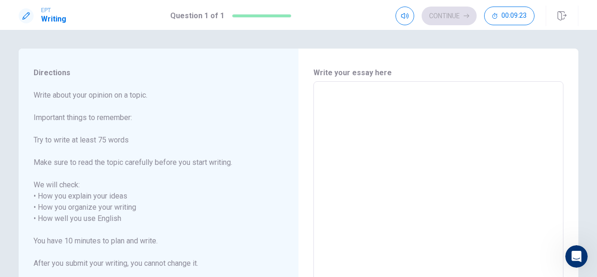
click at [324, 86] on div "x ​" at bounding box center [439, 212] width 250 height 263
type textarea "N"
type textarea "x"
type textarea "NI"
type textarea "x"
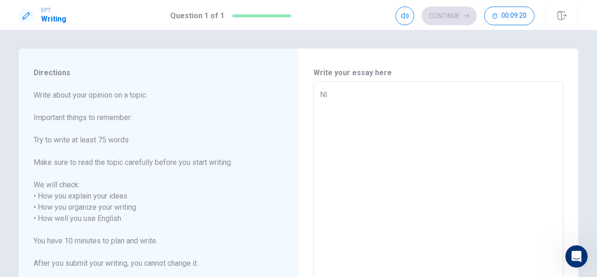
type textarea "N"
type textarea "x"
type textarea "Ni"
type textarea "x"
type textarea "Ni"
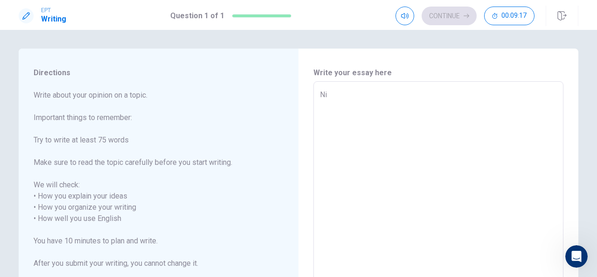
type textarea "x"
type textarea "Ni"
type textarea "x"
type textarea "Nic"
type textarea "x"
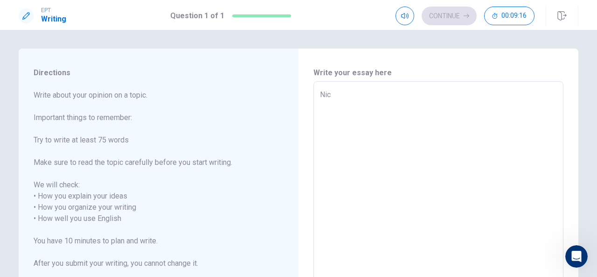
type textarea "Nice"
type textarea "x"
type textarea "Nice"
type textarea "x"
type textarea "Nice"
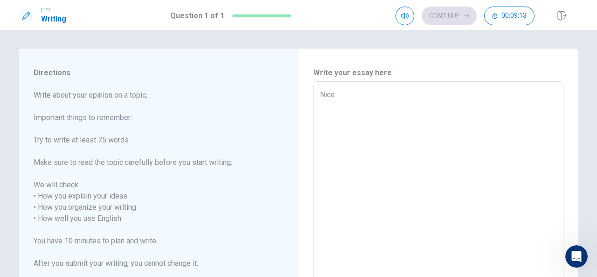
type textarea "x"
type textarea "Nic"
type textarea "x"
type textarea "Ni"
type textarea "x"
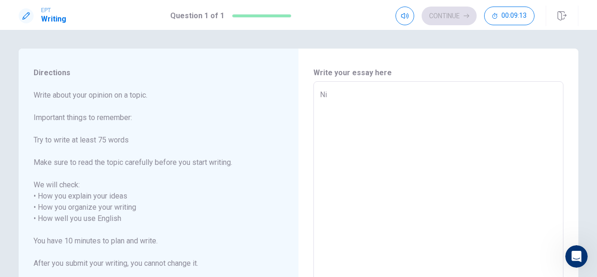
type textarea "N"
type textarea "x"
type textarea "I"
type textarea "x"
type textarea "Is"
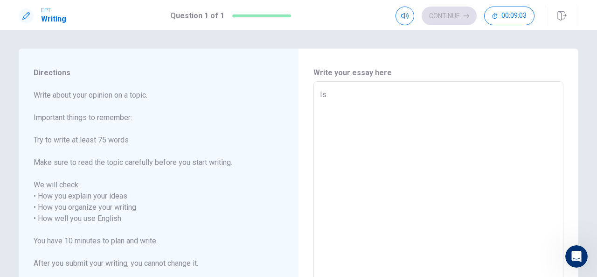
type textarea "x"
type textarea "Is"
type textarea "x"
type textarea "Is w"
type textarea "x"
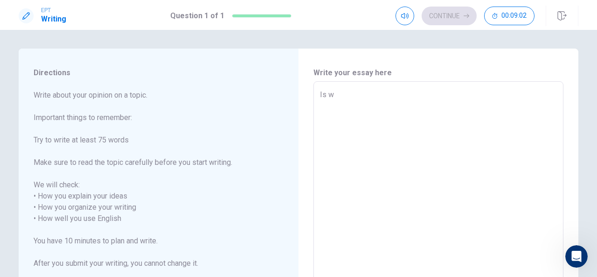
type textarea "Is wh"
type textarea "x"
type textarea "Is whe"
type textarea "x"
type textarea "Is when"
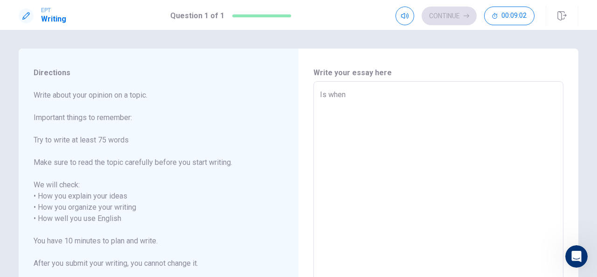
type textarea "x"
type textarea "Is when"
type textarea "x"
type textarea "Is when i"
type textarea "x"
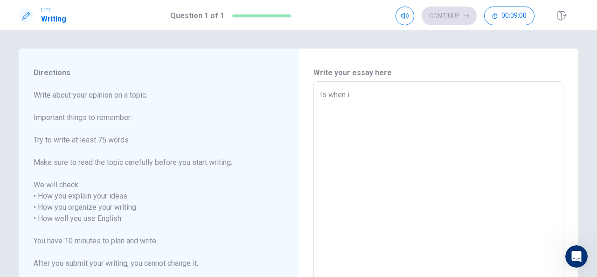
type textarea "Is when i"
type textarea "x"
type textarea "Is when i w"
type textarea "x"
type textarea "Is when i wa"
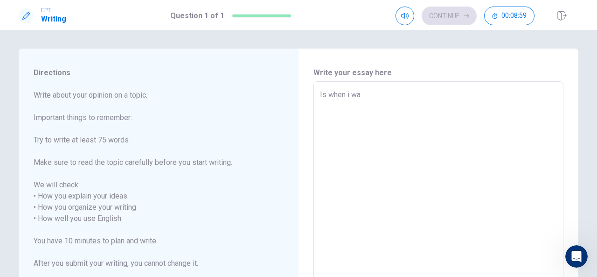
type textarea "x"
type textarea "Is when i was"
type textarea "x"
type textarea "Is when i was"
type textarea "x"
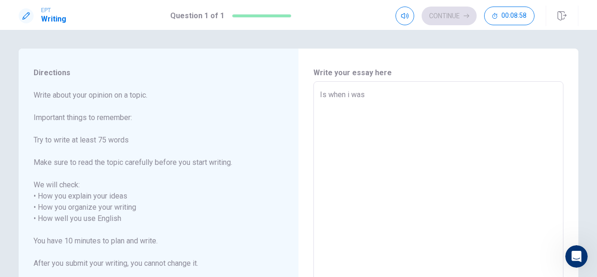
type textarea "Is when i was i"
type textarea "x"
type textarea "Is when i was in"
type textarea "x"
type textarea "Is when i was in"
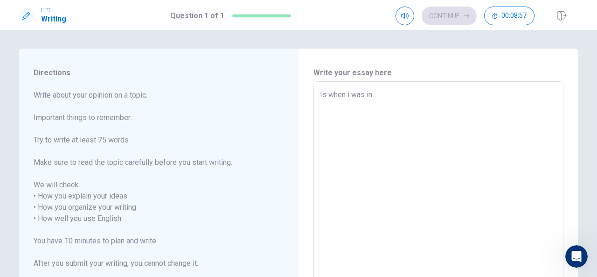
type textarea "x"
type textarea "Is when i was in m"
type textarea "x"
type textarea "Is when i was in my"
type textarea "x"
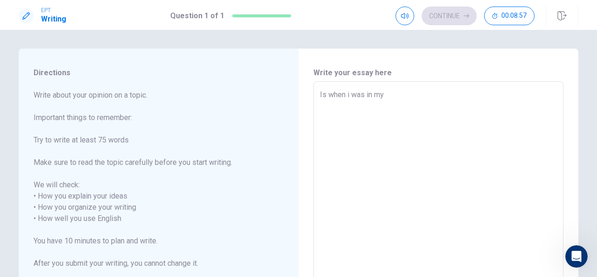
type textarea "Is when i was in my"
type textarea "x"
type textarea "Is when i was in my h"
type textarea "x"
type textarea "Is when i was in my ho"
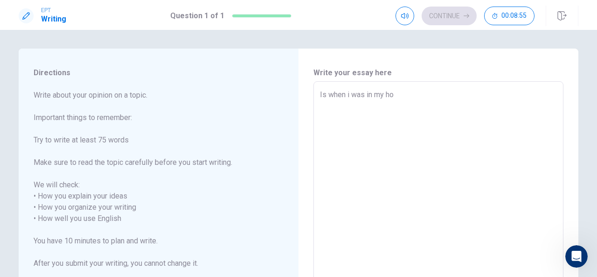
type textarea "x"
type textarea "Is when i was in my hom"
type textarea "x"
type textarea "Is when i was in my home"
type textarea "x"
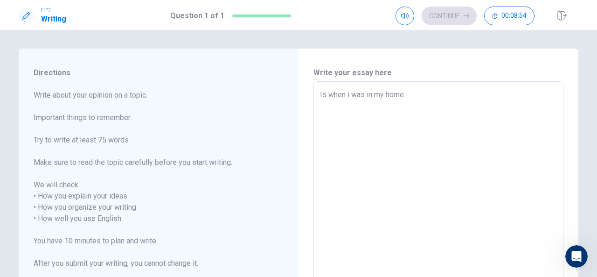
type textarea "Is when i was in my home"
type textarea "x"
type textarea "Is when i was in my home c"
type textarea "x"
type textarea "Is when i was in my home co"
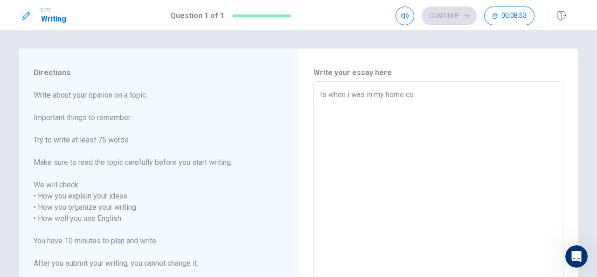
type textarea "x"
type textarea "Is when i was in my home cou"
type textarea "x"
type textarea "Is when i was in my home coun"
type textarea "x"
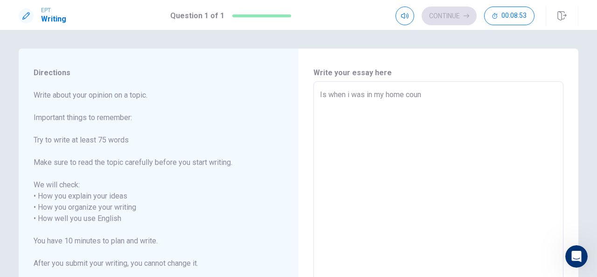
type textarea "Is when i was in my home count"
type textarea "x"
type textarea "Is when i was in my home countr"
type textarea "x"
type textarea "Is when i was in my home country"
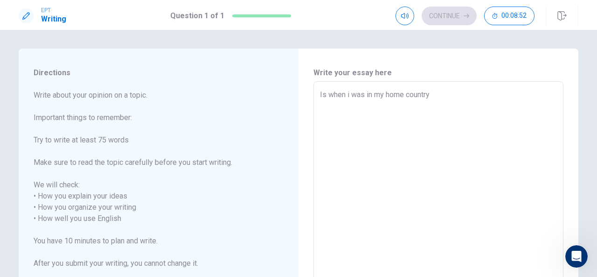
type textarea "x"
type textarea "Is when i was in my home country"
type textarea "x"
type textarea "Is when i was in my home country w"
type textarea "x"
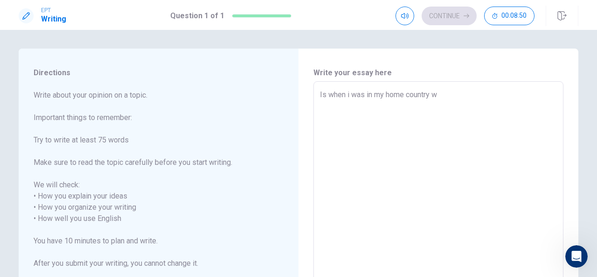
type textarea "Is when i was in my home country wi"
type textarea "x"
type textarea "Is when i was in my home country wit"
type textarea "x"
type textarea "Is when i was in my home country with"
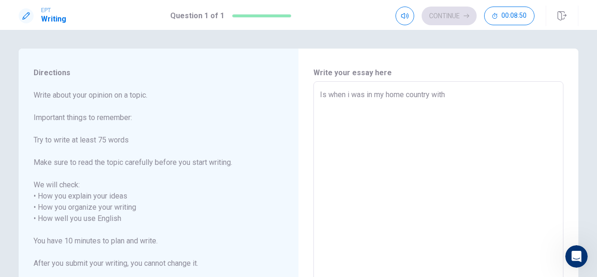
type textarea "x"
type textarea "Is when i was in my home country with"
type textarea "x"
type textarea "Is when i was in my home country with m"
type textarea "x"
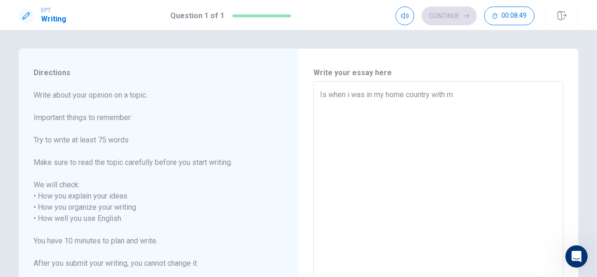
type textarea "Is when i was in my home country with my"
type textarea "x"
type textarea "Is when i was in my home country with my"
type textarea "x"
type textarea "Is when i was in my home country with my f"
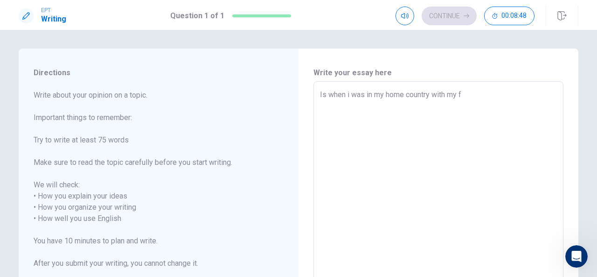
type textarea "x"
type textarea "Is when i was in my home country with my fa"
type textarea "x"
type textarea "Is when i was in my home country with my fam"
type textarea "x"
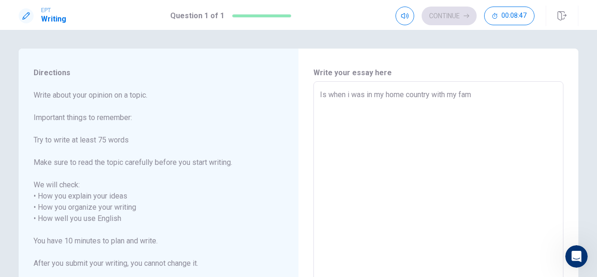
type textarea "Is when i was in my home country with my fami"
type textarea "x"
type textarea "Is when i was in my home country with my famil"
type textarea "x"
type textarea "Is when i was in my home country with my familyu"
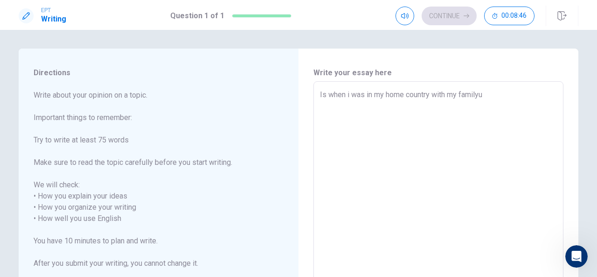
type textarea "x"
type textarea "Is when i was in my home country with my familyu"
type textarea "x"
type textarea "Is when i was in my home country with my familyu"
type textarea "x"
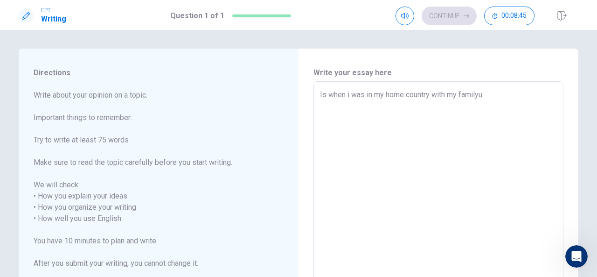
type textarea "Is when i was in my home country with my family"
type textarea "x"
type textarea "Is when i was in my home country with my family"
type textarea "x"
type textarea "Is when i was in my home country with my family ,"
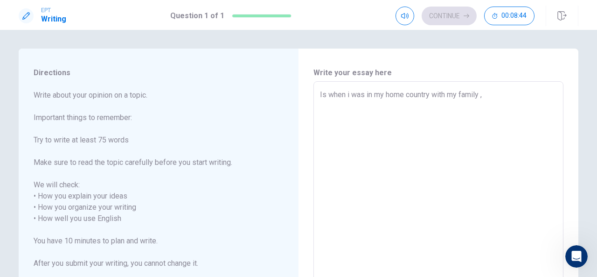
type textarea "x"
type textarea "Is when i was in my home country with my family ,"
type textarea "x"
type textarea "Is when i was in my home country with my family , m"
type textarea "x"
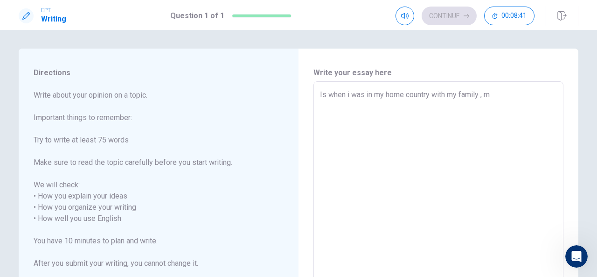
type textarea "Is when i was in my home country with my family , my"
type textarea "x"
type textarea "Is when i was in my home country with my family , my"
type textarea "x"
type textarea "Is when i was in my home country with my family , my D"
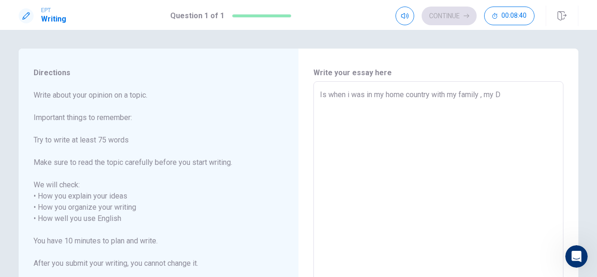
type textarea "x"
type textarea "Is when i was in my home country with my family , my Da"
type textarea "x"
type textarea "Is when i was in my home country with my family , my Dad"
type textarea "x"
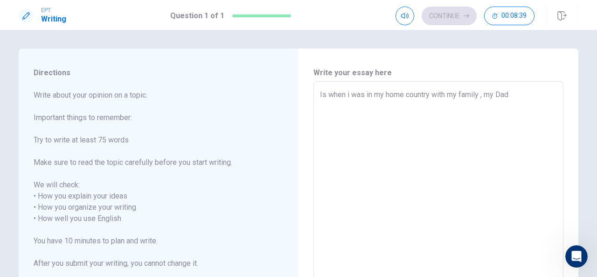
type textarea "Is when i was in my home country with my family , my Dad"
type textarea "x"
type textarea "Is when i was in my home country with my family , my Dad t"
type textarea "x"
type textarea "Is when i was in my home country with my family , my Dad to"
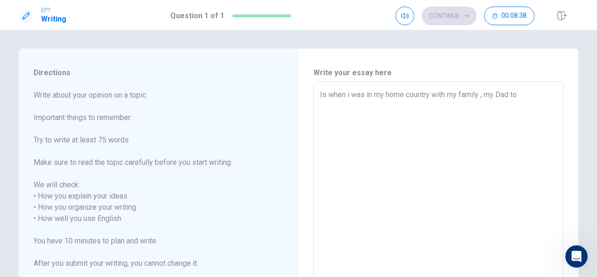
type textarea "x"
type textarea "Is when i was in my home country with my family , my Dad tol"
type textarea "x"
type textarea "Is when i was in my home country with my family , my Dad told"
type textarea "x"
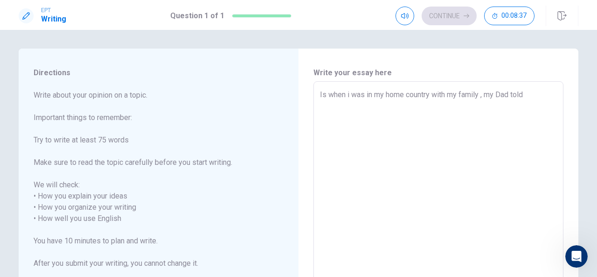
type textarea "Is when i was in my home country with my family , my Dad told"
type textarea "x"
type textarea "Is when i was in my home country with my family , my Dad told u"
type textarea "x"
type textarea "Is when i was in my home country with my family , my Dad told us"
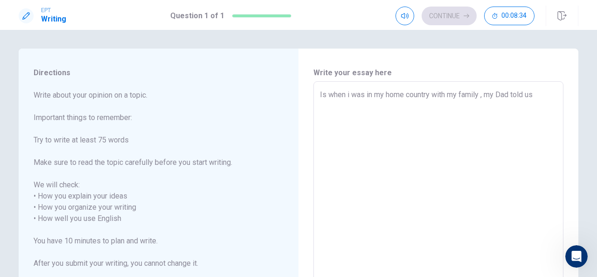
type textarea "x"
type textarea "Is when i was in my home country with my family , my Dad told us"
type textarea "x"
type textarea "Is when i was in my home country with my family , my Dad told us ,"
type textarea "x"
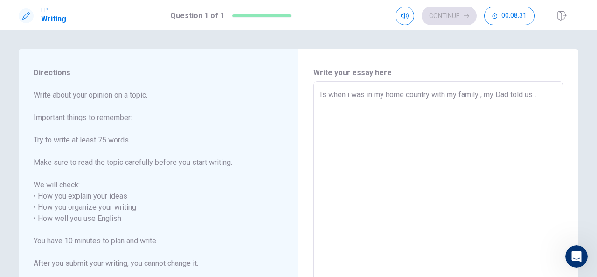
type textarea "Is when i was in my home country with my family , my Dad told us ,m"
type textarea "x"
type textarea "Is when i was in my home country with my family , my Dad told us ,"
type textarea "x"
type textarea "Is when i was in my home country with my family , my Dad told us ,m"
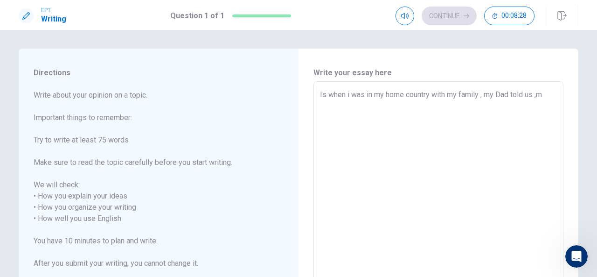
type textarea "x"
type textarea "Is when i was in my home country with my family , my Dad told us ,my"
type textarea "x"
type textarea "Is when i was in my home country with my family , my Dad told us ,my"
type textarea "x"
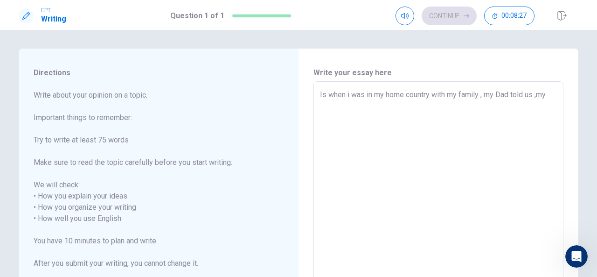
type textarea "Is when i was in my home country with my family , my Dad told us ,my m"
type textarea "x"
type textarea "Is when i was in my home country with my family , my Dad told us ,my mo"
type textarea "x"
type textarea "Is when i was in my home country with my family , my Dad told us ,my mor"
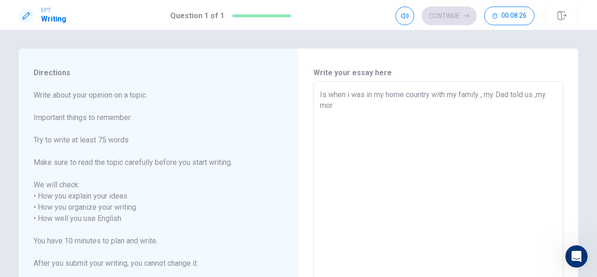
type textarea "x"
type textarea "Is when i was in my home country with my family , my Dad told us ,my mo"
type textarea "x"
type textarea "Is when i was in my home country with my family , my Dad told us ,my mot"
type textarea "x"
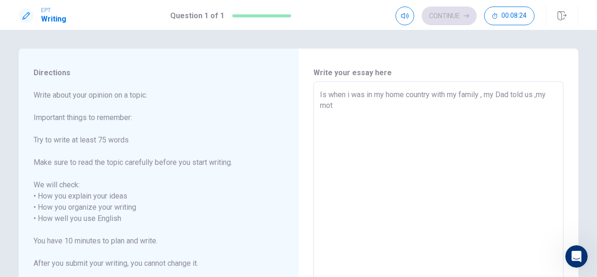
type textarea "Is when i was in my home country with my family , my Dad told us ,my moth"
type textarea "x"
type textarea "Is when i was in my home country with my family , my Dad told us ,my mothe"
type textarea "x"
type textarea "Is when i was in my home country with my family , my Dad told us ,my mother"
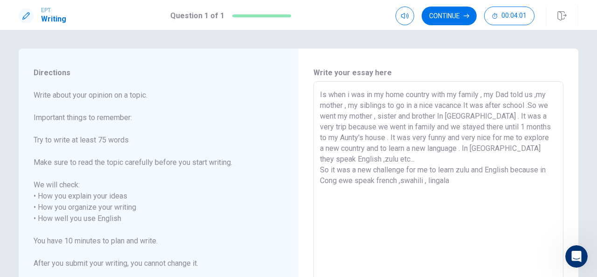
click at [349, 181] on textarea "Is when i was in my home country with my family , my Dad told us ,my mother , m…" at bounding box center [438, 213] width 237 height 248
click at [447, 181] on textarea "Is when i was in my home country with my family , my Dad told us ,my mother , m…" at bounding box center [438, 213] width 237 height 248
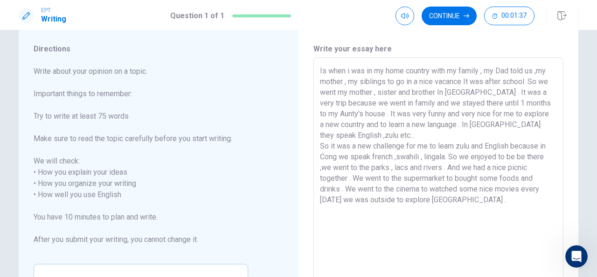
scroll to position [17, 0]
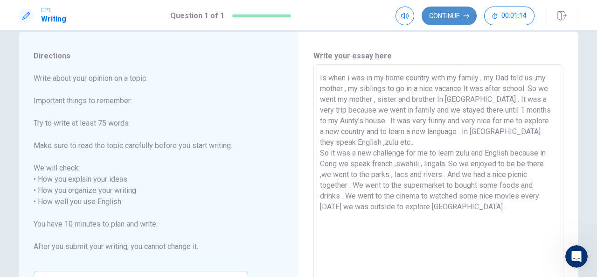
click at [453, 15] on button "Continue" at bounding box center [449, 16] width 55 height 19
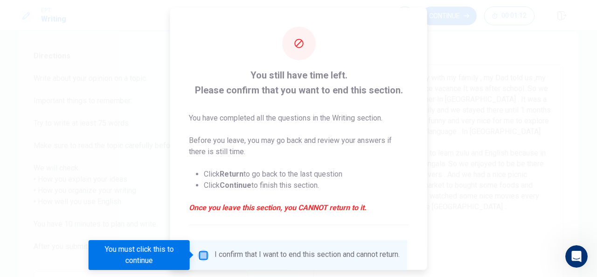
click at [203, 252] on input "You must click this to continue" at bounding box center [203, 254] width 11 height 11
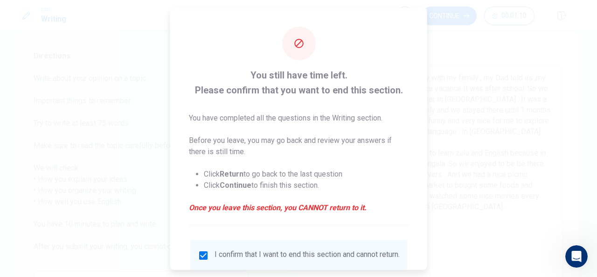
scroll to position [71, 0]
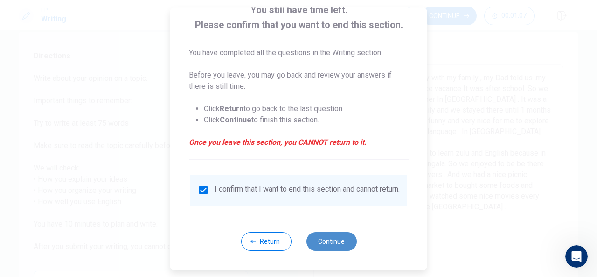
click at [329, 237] on button "Continue" at bounding box center [331, 241] width 50 height 19
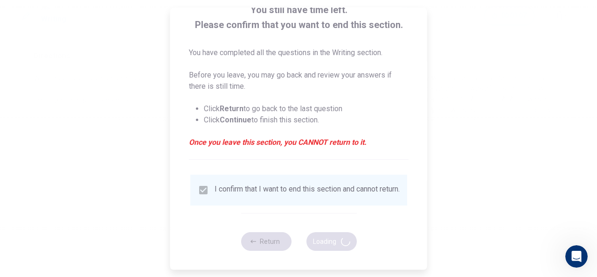
scroll to position [0, 0]
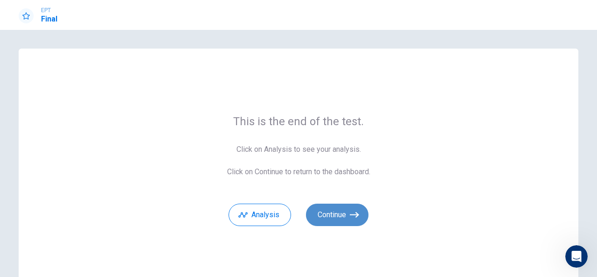
click at [350, 219] on icon "button" at bounding box center [354, 214] width 9 height 9
